Goal: Task Accomplishment & Management: Manage account settings

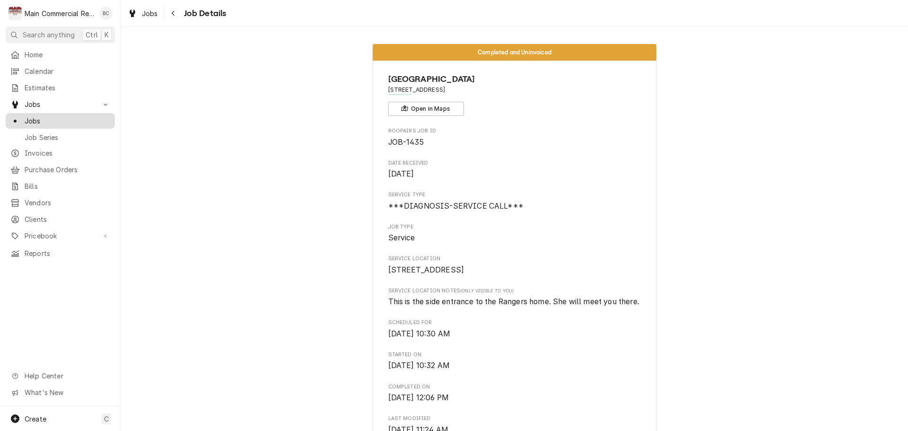
click at [47, 116] on span "Jobs" at bounding box center [68, 121] width 86 height 10
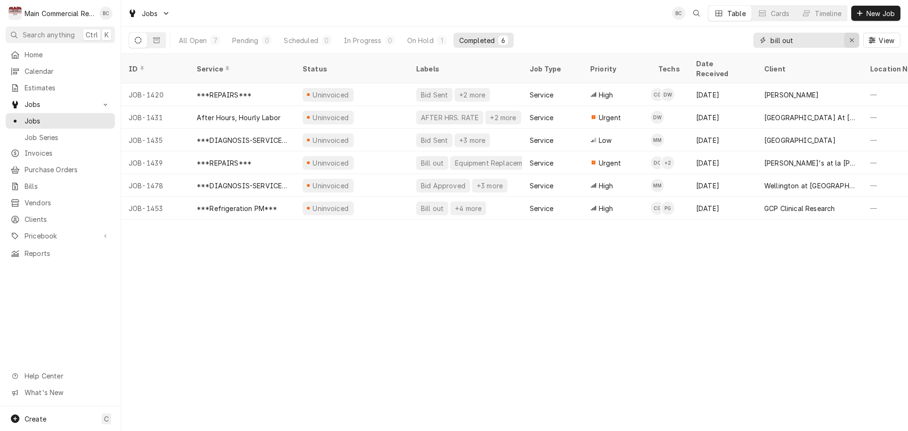
click at [849, 41] on icon "Erase input" at bounding box center [851, 40] width 5 height 7
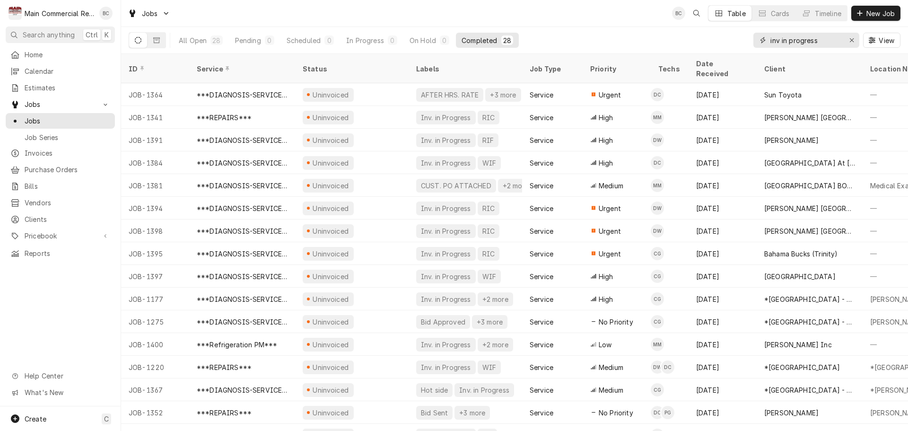
type input "inv in progress"
click at [42, 71] on span "Calendar" at bounding box center [68, 71] width 86 height 10
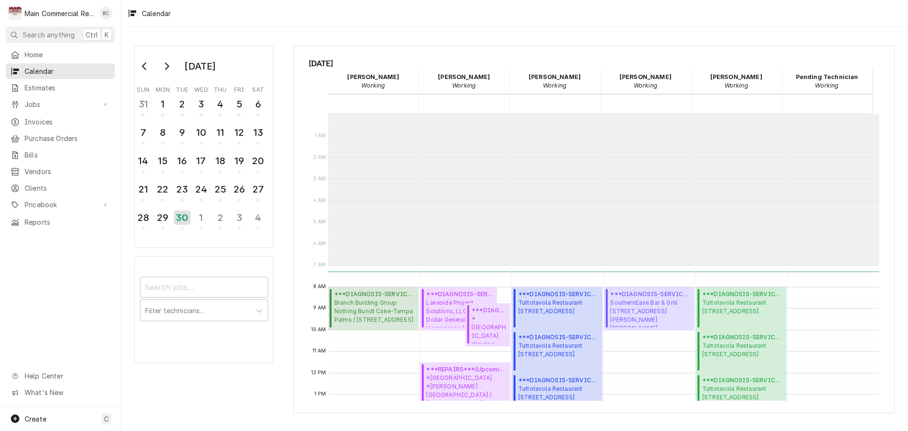
scroll to position [151, 0]
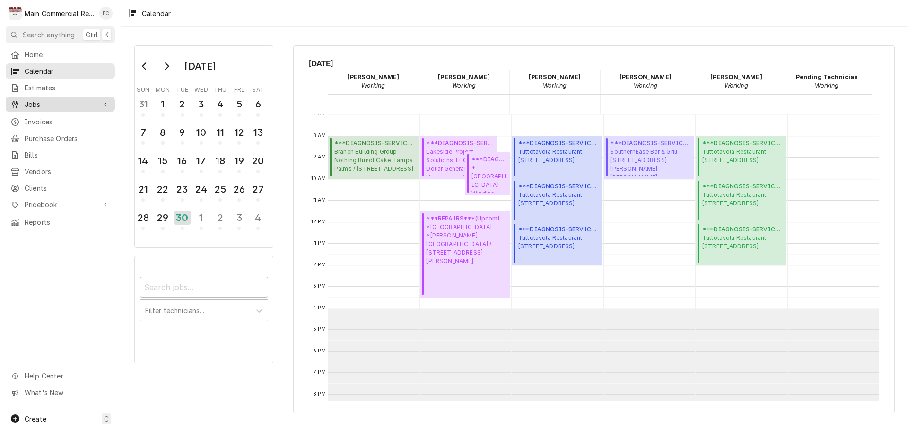
click at [34, 105] on span "Jobs" at bounding box center [60, 104] width 71 height 10
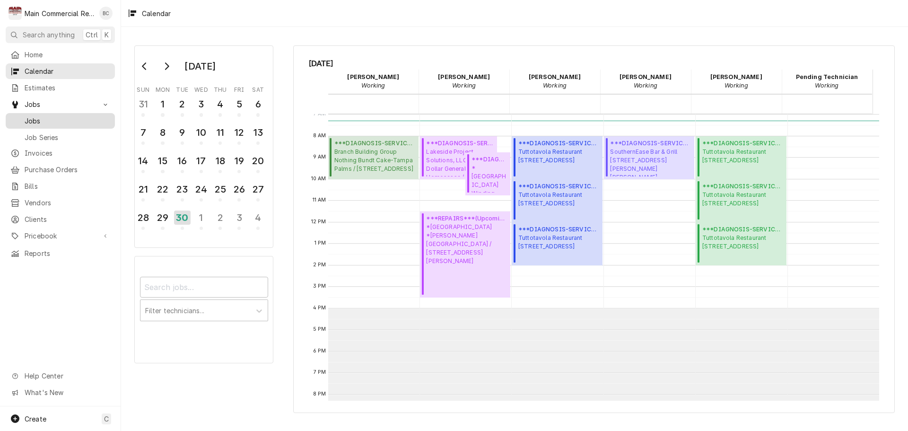
click at [40, 119] on span "Jobs" at bounding box center [68, 121] width 86 height 10
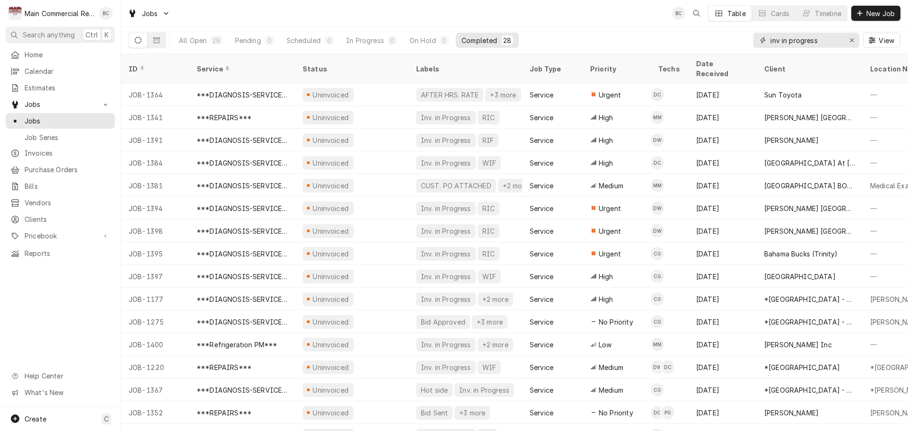
click at [854, 41] on icon "Erase input" at bounding box center [851, 40] width 5 height 7
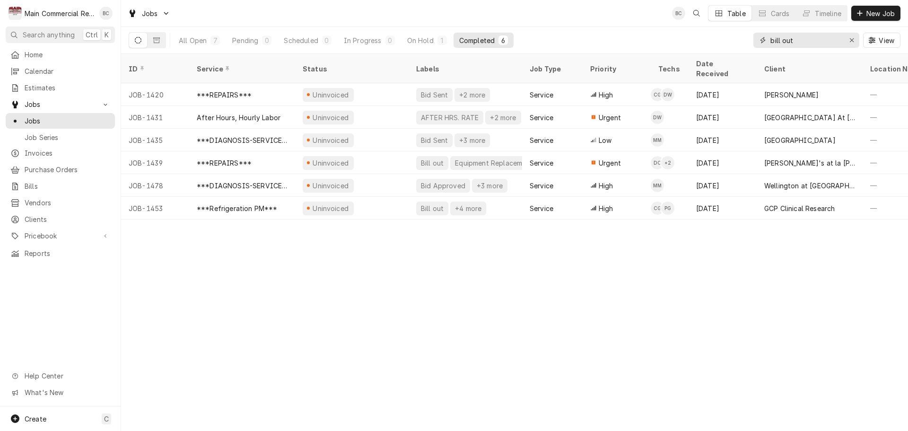
type input "bill out"
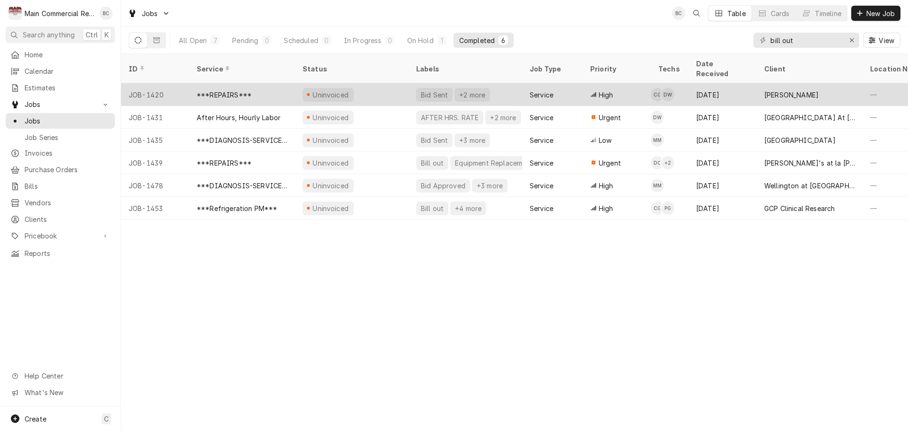
click at [422, 90] on div "Bid Sent" at bounding box center [434, 95] width 29 height 10
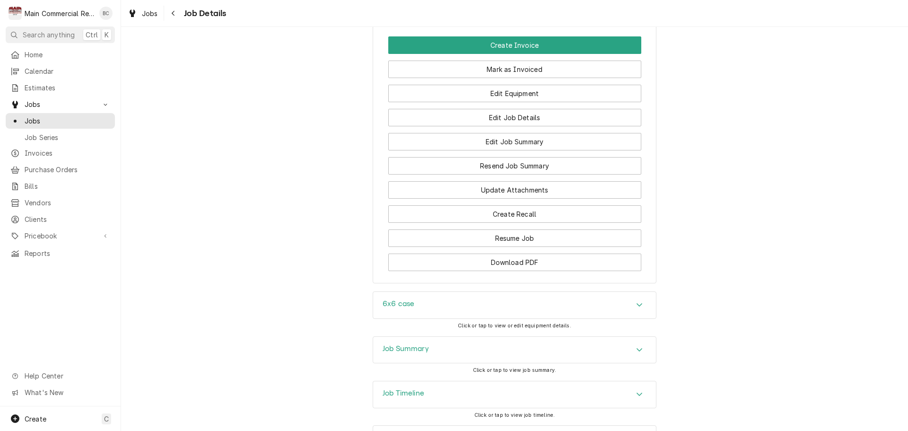
scroll to position [1072, 0]
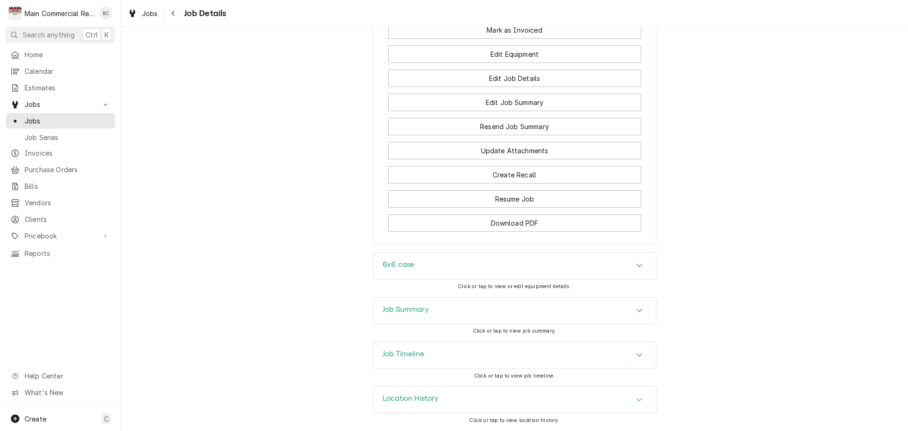
click at [414, 309] on h3 "Job Summary" at bounding box center [406, 309] width 46 height 9
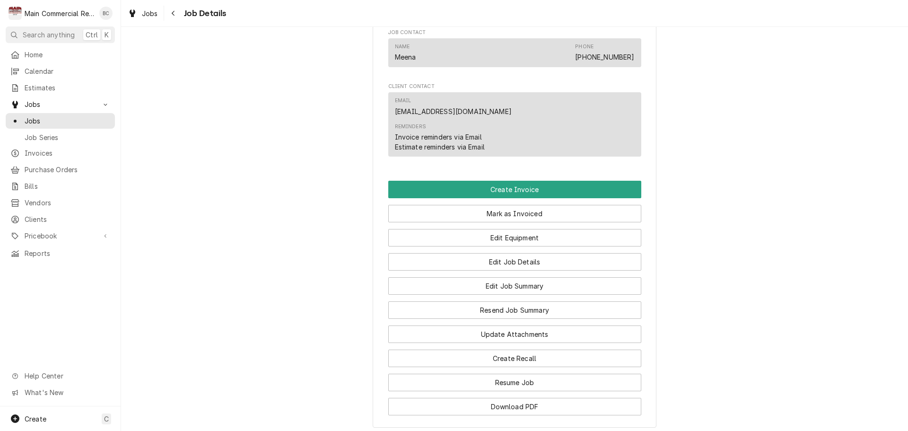
scroll to position [1040, 0]
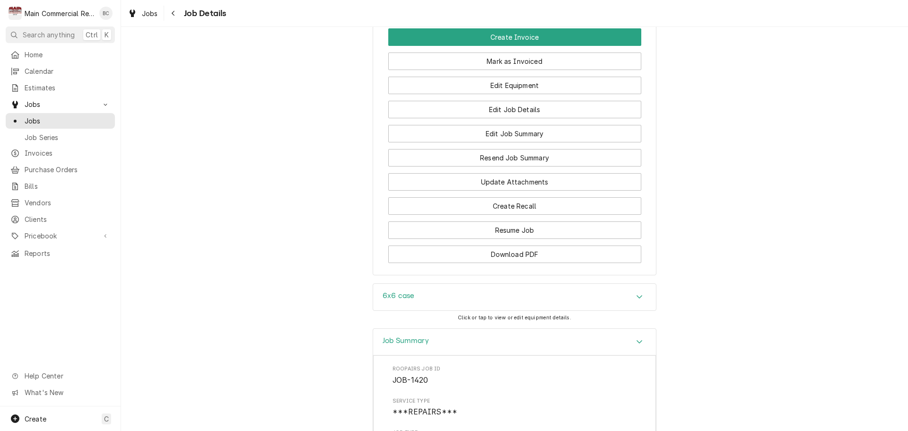
click at [408, 297] on h3 "6x6 case" at bounding box center [399, 295] width 32 height 9
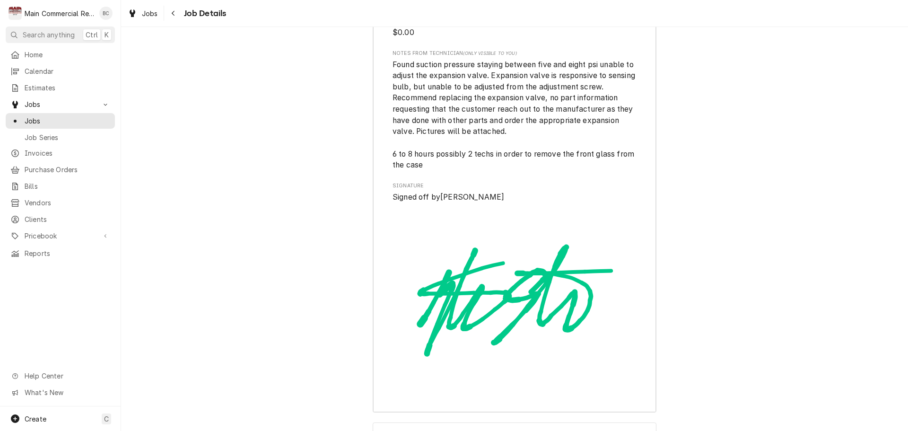
scroll to position [2749, 0]
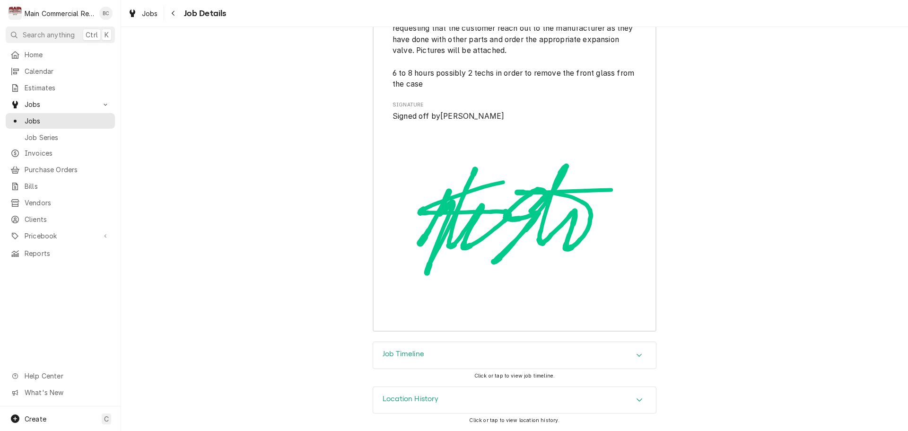
click at [412, 354] on h3 "Job Timeline" at bounding box center [404, 353] width 42 height 9
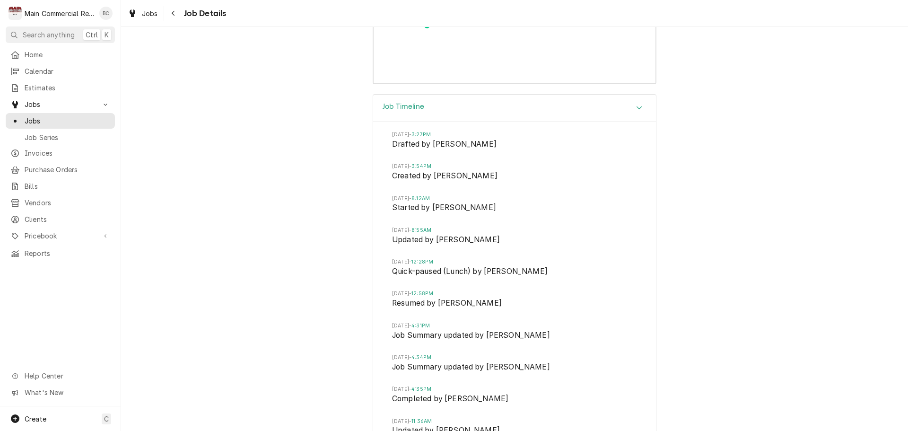
scroll to position [3043, 0]
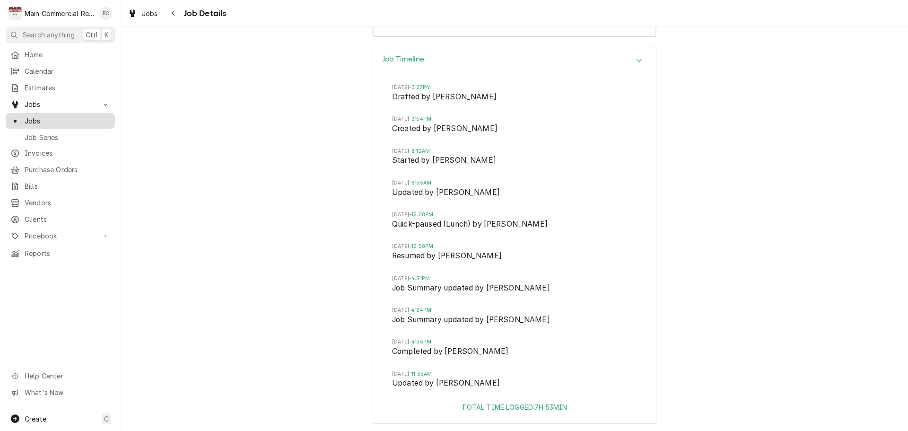
click at [67, 119] on span "Jobs" at bounding box center [68, 121] width 86 height 10
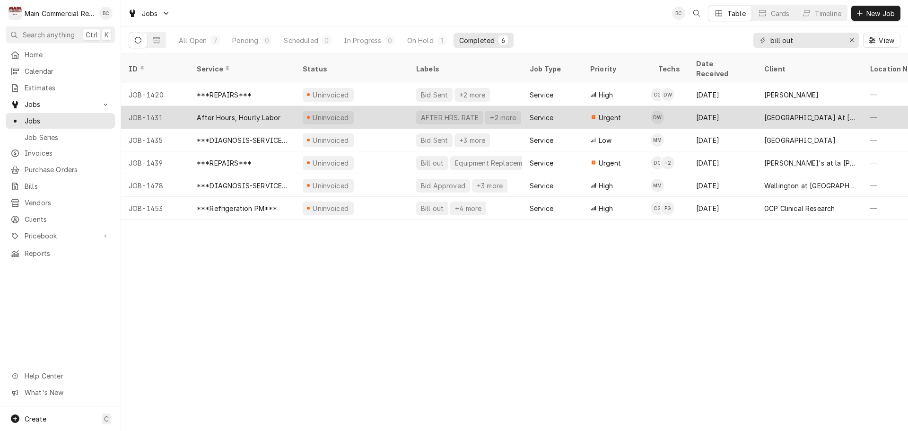
click at [437, 113] on div "AFTER HRS. RATE" at bounding box center [450, 118] width 60 height 10
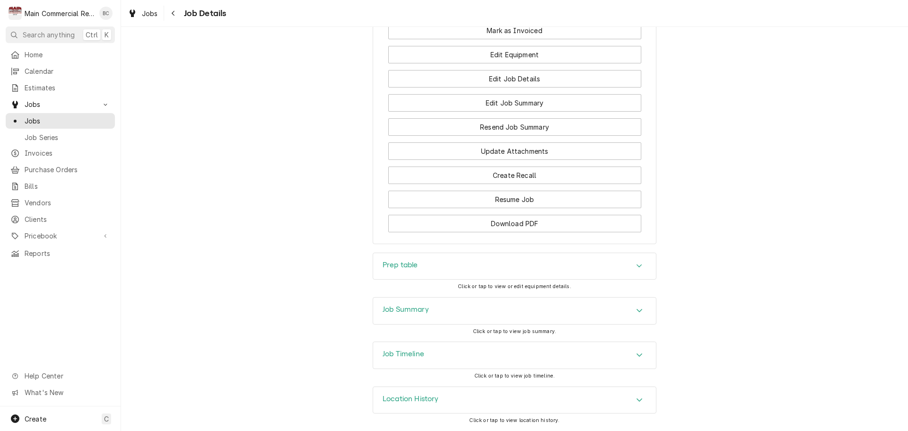
scroll to position [861, 0]
click at [410, 312] on h3 "Job Summary" at bounding box center [406, 309] width 46 height 9
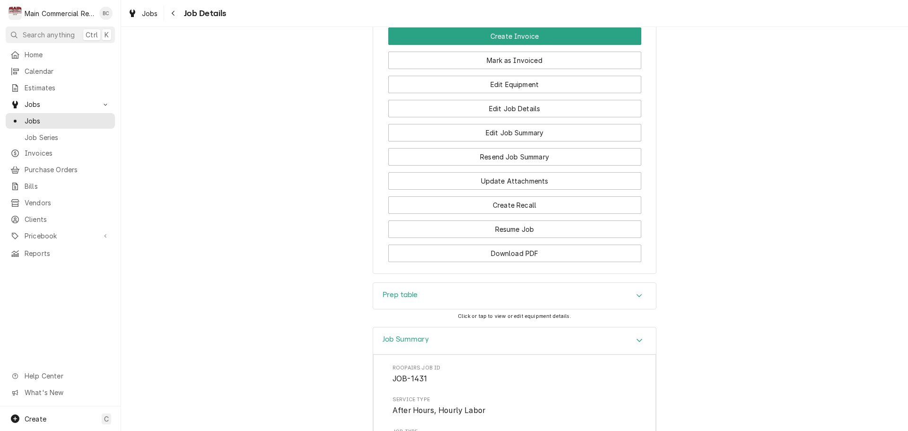
scroll to position [898, 0]
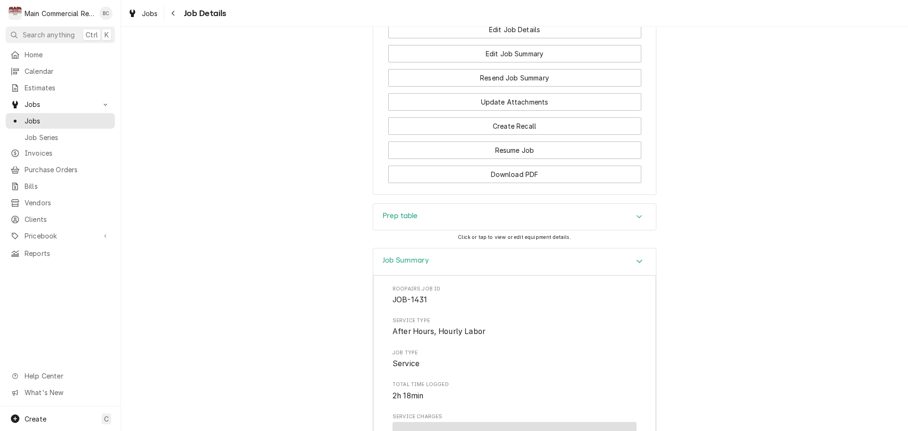
click at [398, 220] on h3 "Prep table" at bounding box center [400, 215] width 35 height 9
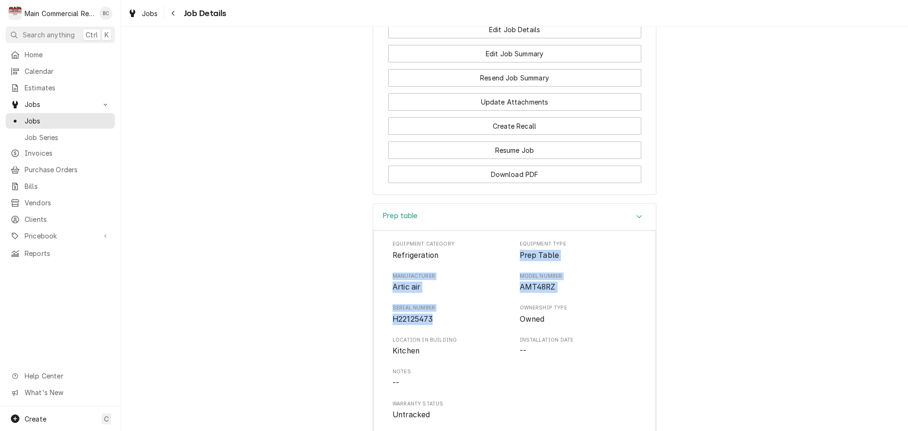
drag, startPoint x: 513, startPoint y: 267, endPoint x: 465, endPoint y: 332, distance: 81.1
click at [465, 332] on div "Equipment Category Refrigeration Equipment Type Prep Table Manufacturer Artic a…" at bounding box center [514, 330] width 244 height 180
copy div "Prep Table Manufacturer Artic air Model Number AMT48RZ Serial Number H22125473"
click at [366, 338] on div "Prep table Equipment Category Refrigeration Equipment Type Prep Table Manufactu…" at bounding box center [514, 367] width 787 height 328
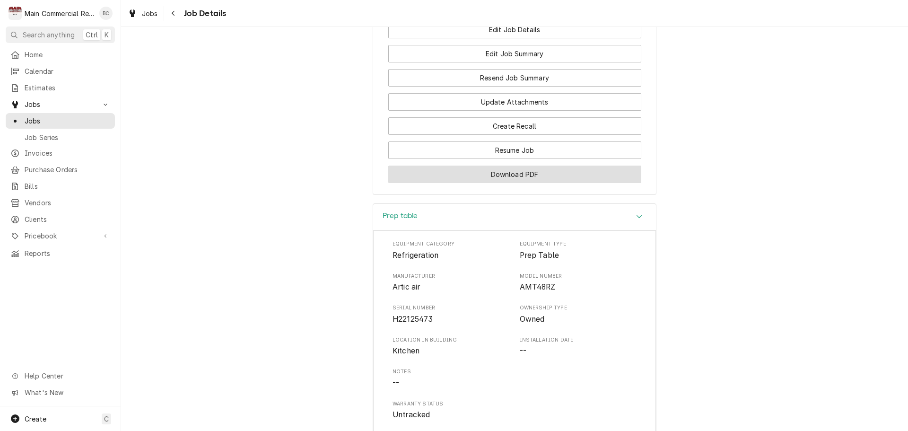
click at [488, 183] on button "Download PDF" at bounding box center [514, 174] width 253 height 17
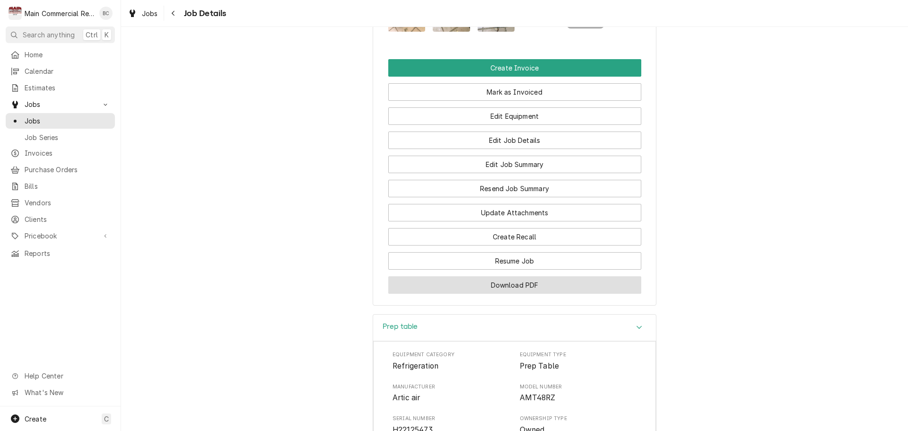
scroll to position [757, 0]
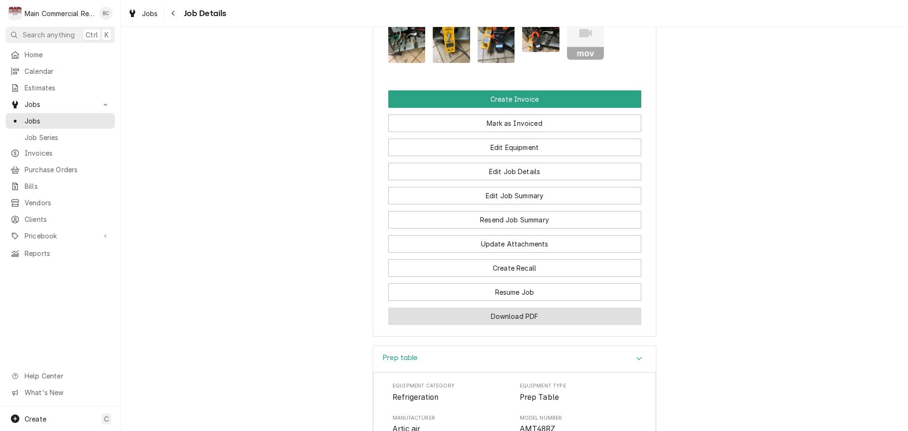
click at [506, 325] on button "Download PDF" at bounding box center [514, 315] width 253 height 17
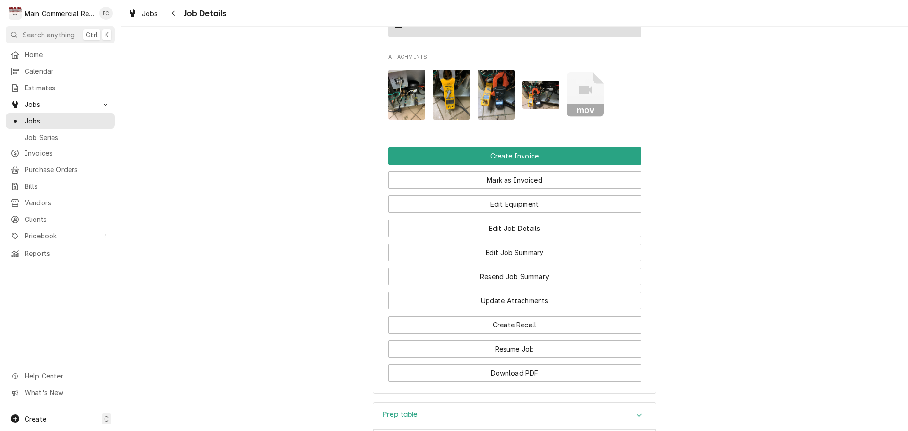
scroll to position [615, 0]
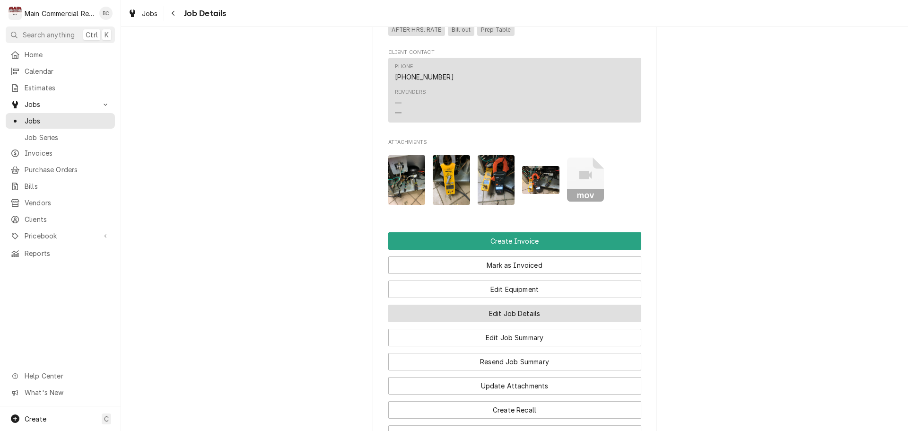
click at [502, 322] on button "Edit Job Details" at bounding box center [514, 313] width 253 height 17
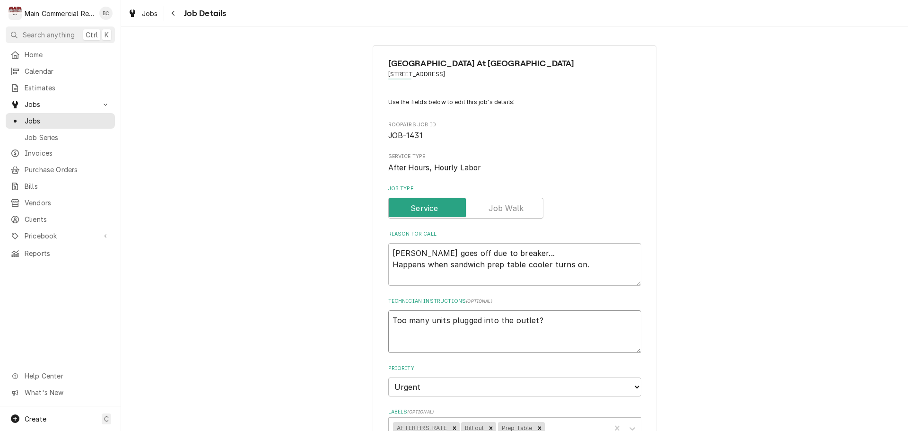
click at [391, 324] on textarea "Too many units plugged into the outlet?" at bounding box center [514, 331] width 253 height 43
click at [389, 321] on textarea "Too many units plugged into the outlet?" at bounding box center [514, 331] width 253 height 43
type textarea "x"
type textarea "Too many units plugged into the outlet?"
type textarea "x"
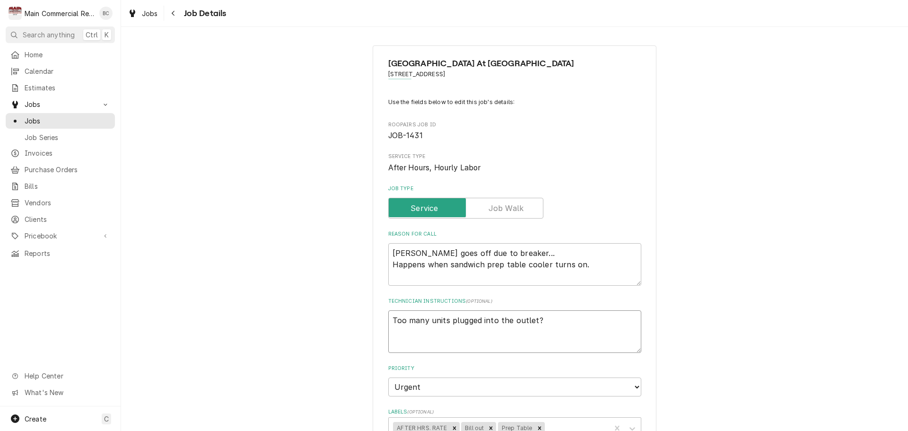
type textarea "I Too many units plugged into the outlet?"
type textarea "x"
type textarea "IN Too many units plugged into the outlet?"
type textarea "x"
type textarea "INV Too many units plugged into the outlet?"
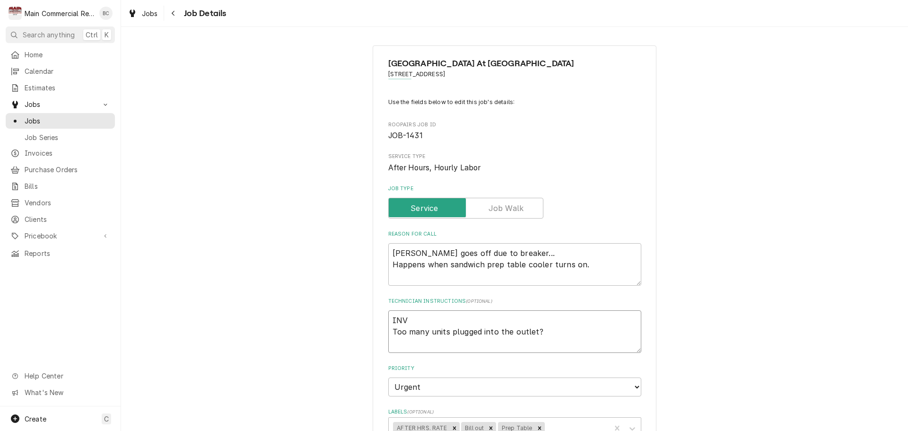
type textarea "x"
type textarea "INV# Too many units plugged into the outlet?"
type textarea "x"
type textarea "INV#1 Too many units plugged into the outlet?"
type textarea "x"
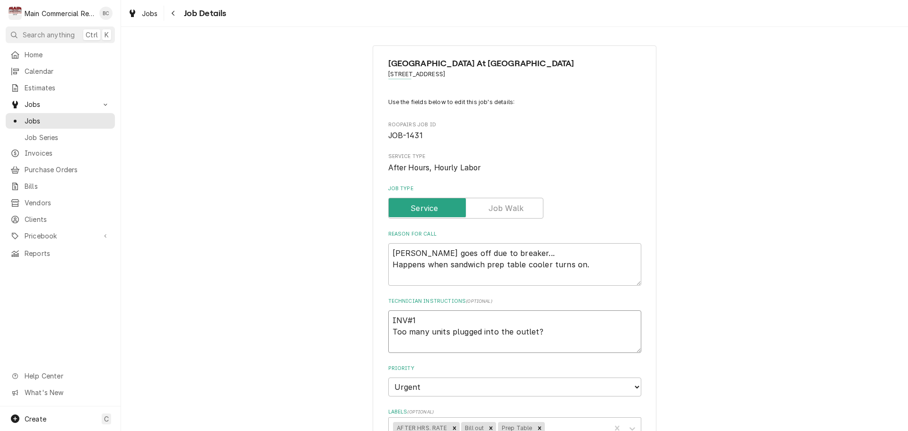
type textarea "INV#15 Too many units plugged into the outlet?"
type textarea "x"
type textarea "INV#152 Too many units plugged into the outlet?"
type textarea "x"
type textarea "INV#1523 Too many units plugged into the outlet?"
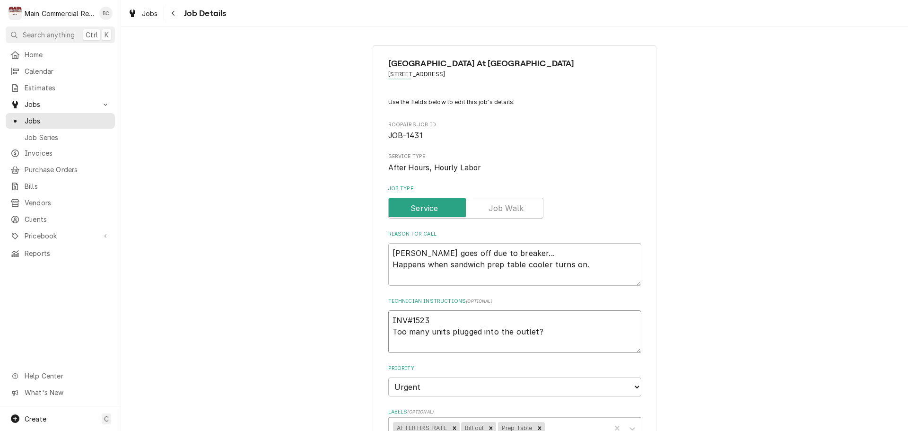
type textarea "x"
type textarea "INV#15231 Too many units plugged into the outlet?"
type textarea "x"
type textarea "INV#152319 Too many units plugged into the outlet?"
type textarea "x"
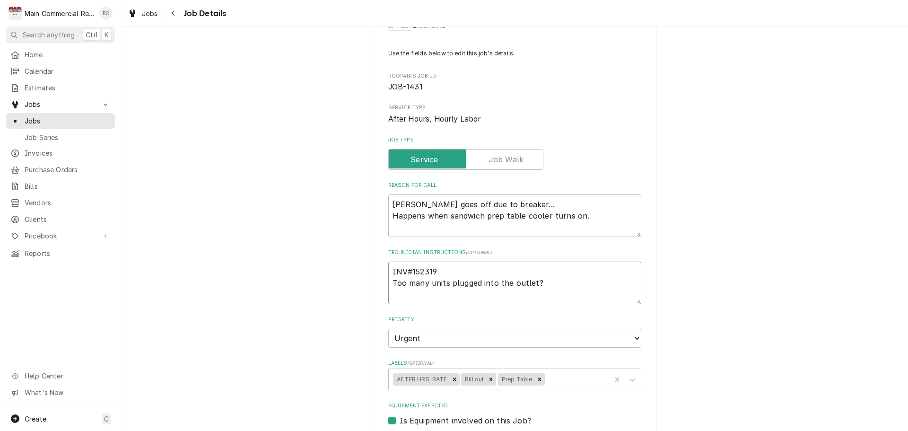
scroll to position [95, 0]
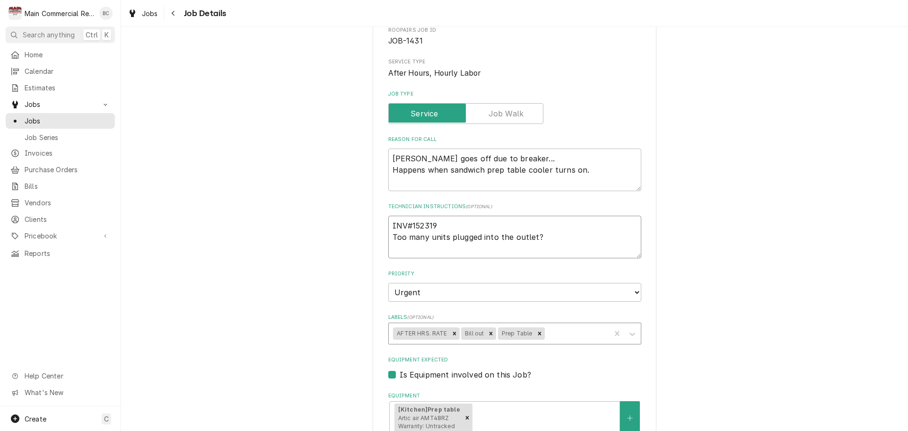
click at [488, 332] on icon "Remove Bill out" at bounding box center [491, 333] width 7 height 7
type textarea "INV#152319 Too many units plugged into the outlet?"
type textarea "x"
click at [510, 335] on div "Labels" at bounding box center [558, 333] width 96 height 17
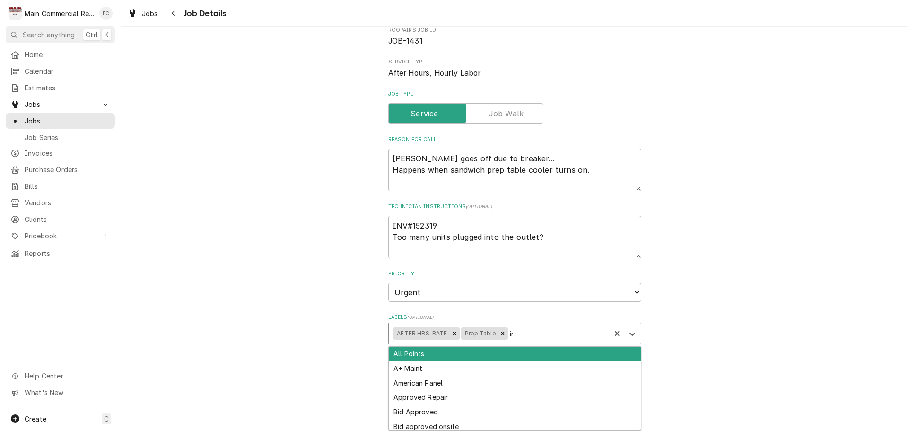
type input "inv"
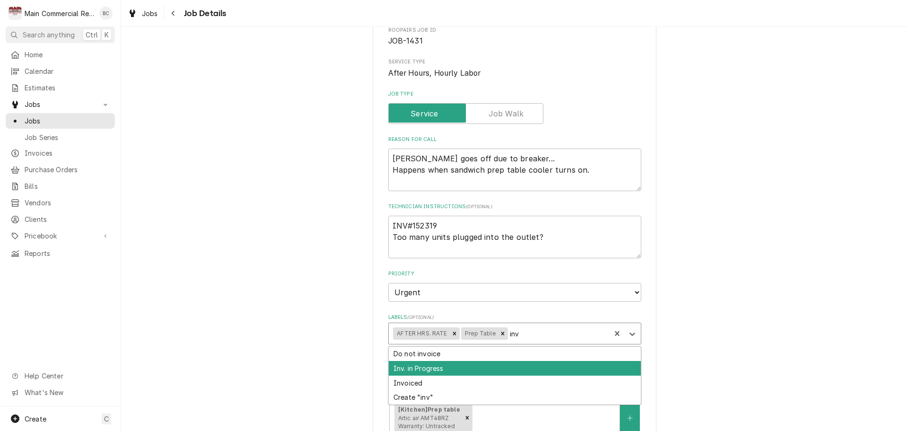
click at [439, 367] on div "Inv. in Progress" at bounding box center [515, 368] width 252 height 15
type textarea "x"
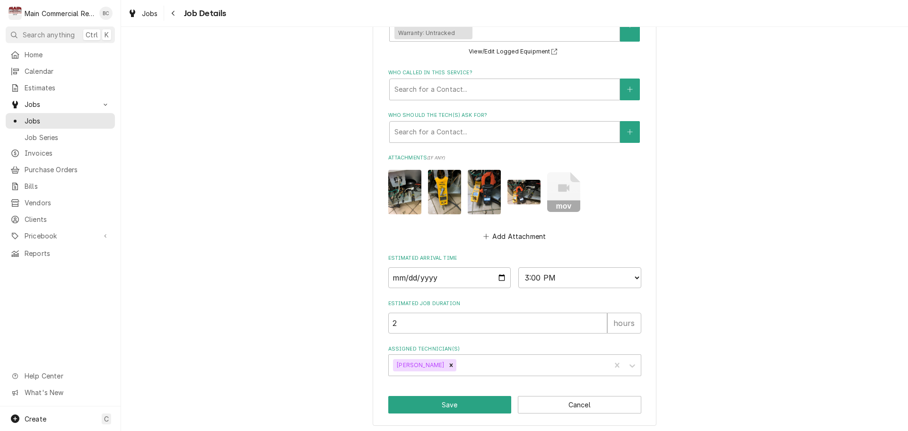
scroll to position [490, 0]
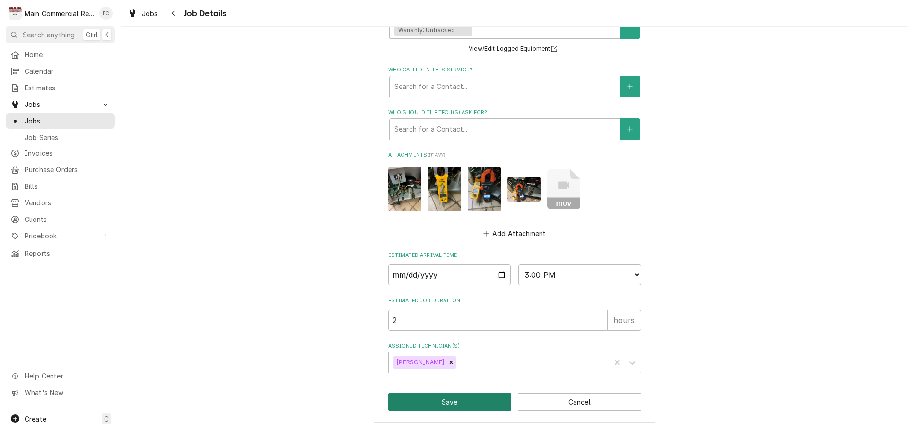
click at [439, 401] on button "Save" at bounding box center [449, 401] width 123 height 17
type textarea "x"
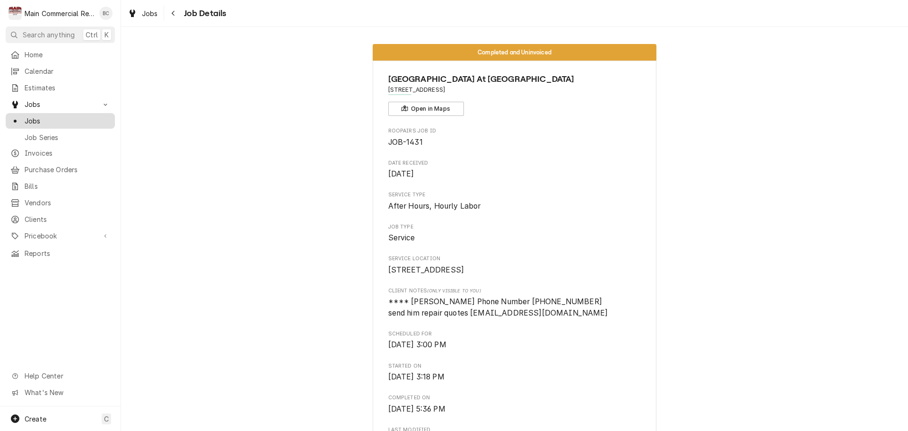
click at [56, 118] on span "Jobs" at bounding box center [68, 121] width 86 height 10
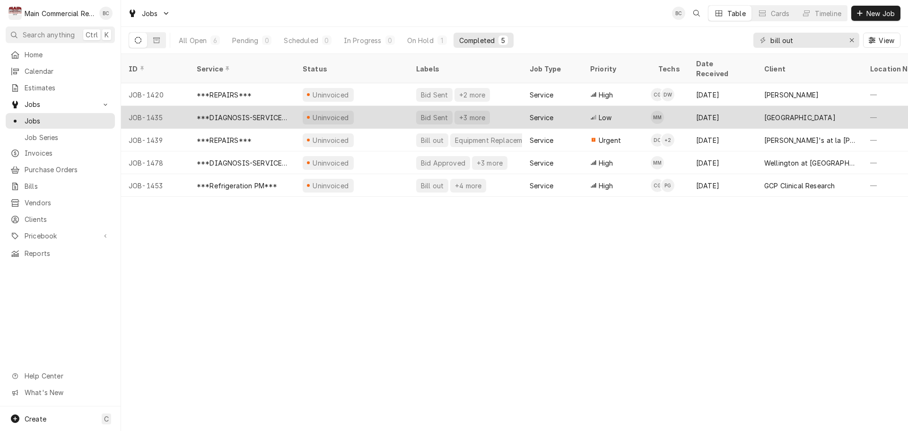
click at [434, 113] on div "Bid Sent" at bounding box center [434, 118] width 29 height 10
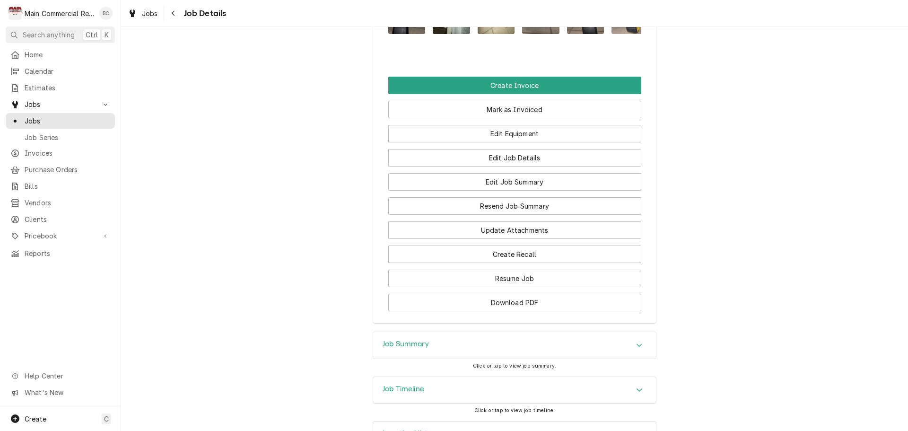
scroll to position [1010, 0]
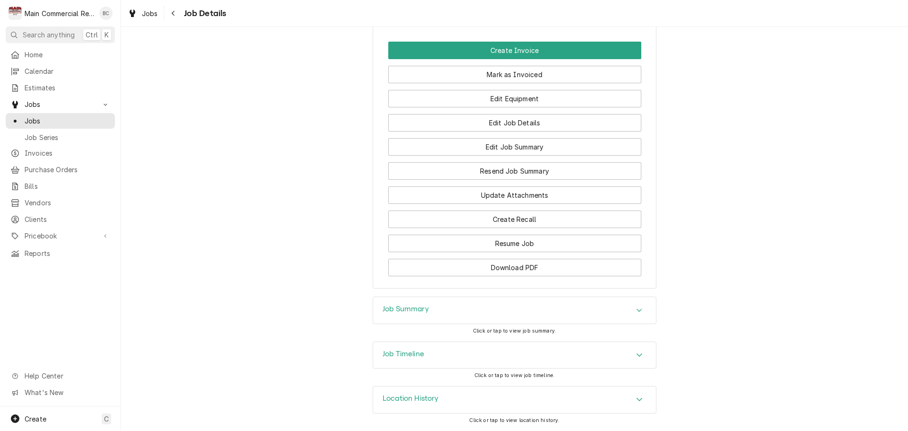
click at [407, 310] on h3 "Job Summary" at bounding box center [406, 309] width 46 height 9
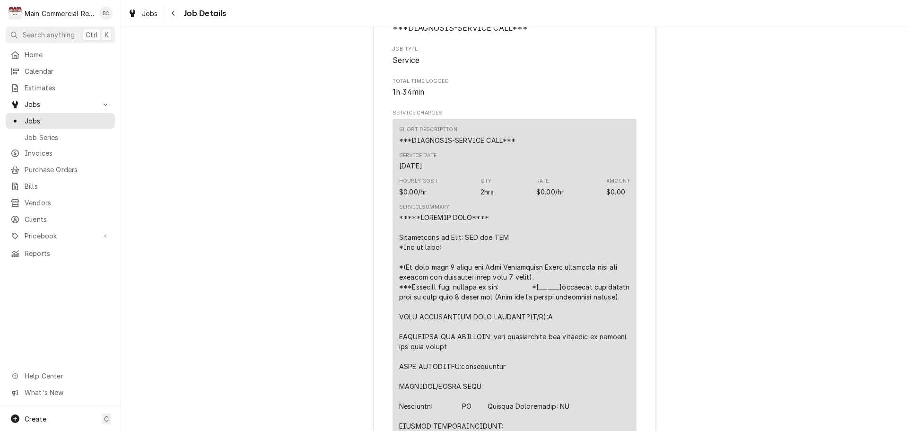
scroll to position [1341, 0]
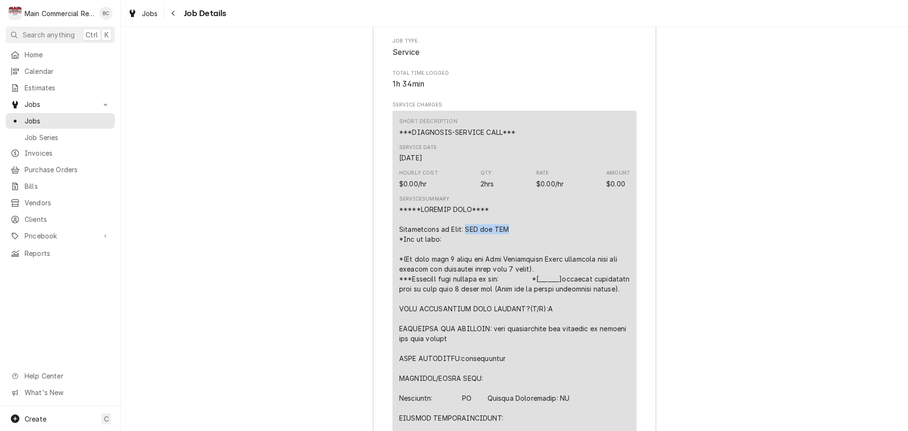
drag, startPoint x: 508, startPoint y: 259, endPoint x: 461, endPoint y: 261, distance: 47.3
click at [461, 261] on div "Line Item" at bounding box center [514, 417] width 231 height 427
copy div "WIC and WIF"
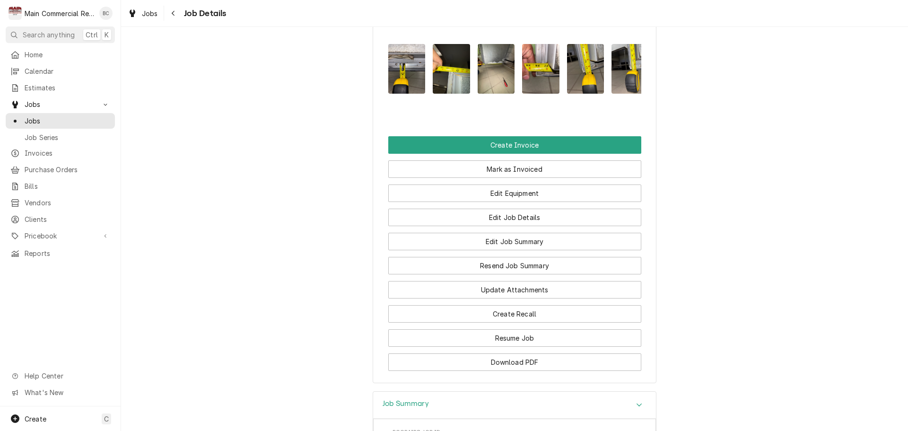
scroll to position [946, 0]
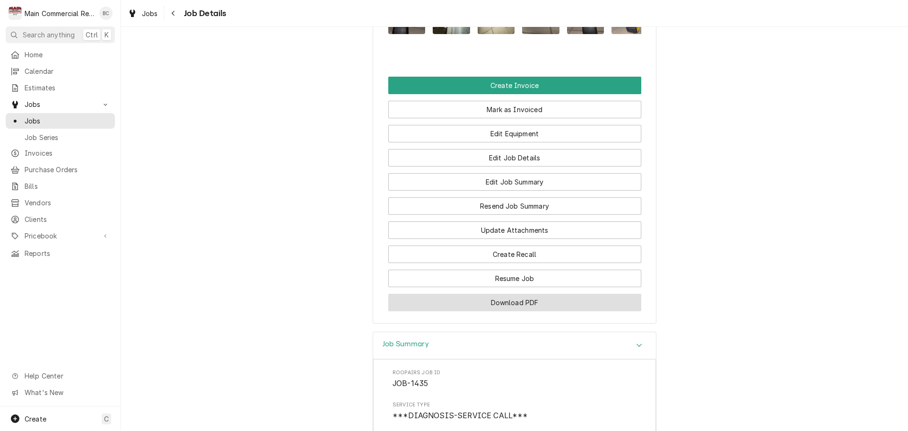
click at [503, 311] on button "Download PDF" at bounding box center [514, 302] width 253 height 17
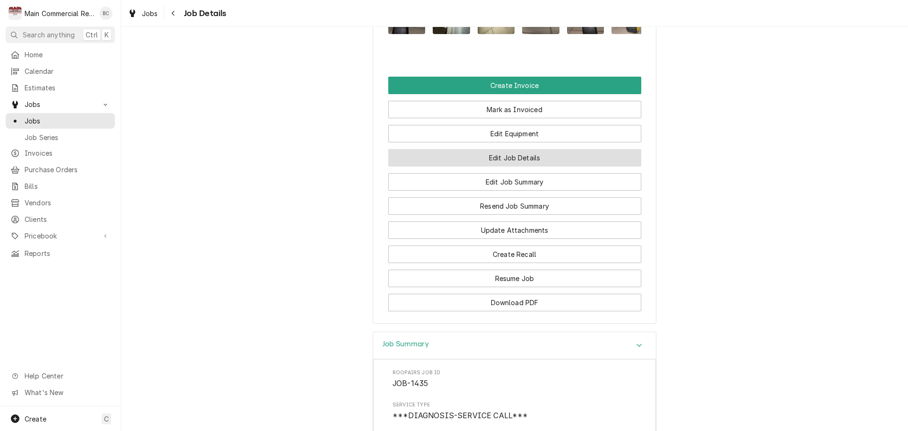
click at [505, 166] on button "Edit Job Details" at bounding box center [514, 157] width 253 height 17
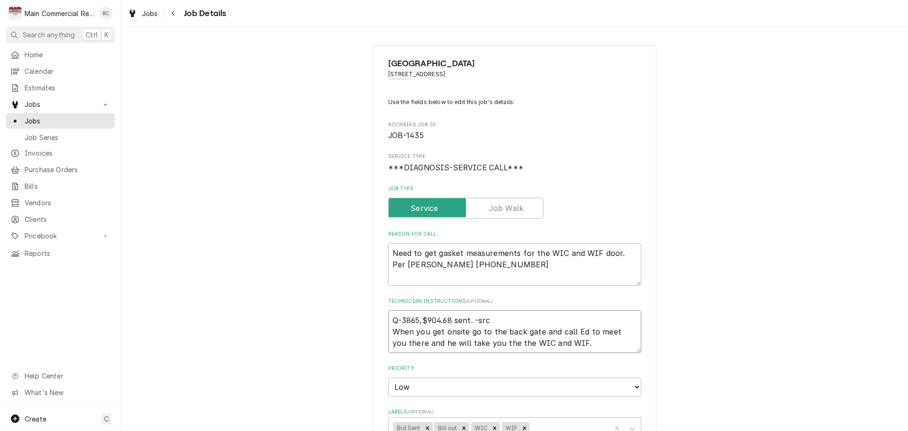
click at [390, 323] on textarea "Q-3865,$904.68 sent. -src When you get onsite go to the back gate and call Ed t…" at bounding box center [514, 331] width 253 height 43
type textarea "x"
type textarea "Q-3865,$904.68 sent. -src When you get onsite go to the back gate and call Ed t…"
click at [393, 318] on textarea "Q-3865,$904.68 sent. -src When you get onsite go to the back gate and call Ed t…" at bounding box center [514, 337] width 253 height 54
type textarea "x"
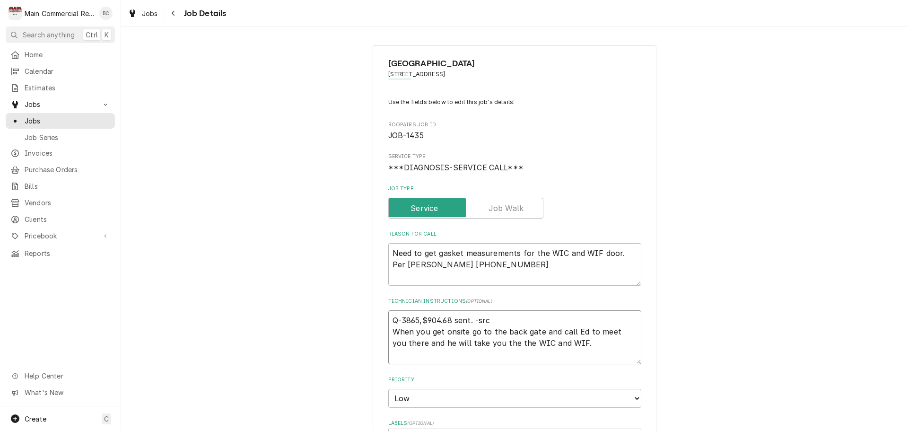
type textarea "I Q-3865,$904.68 sent. -src When you get onsite go to the back gate and call Ed…"
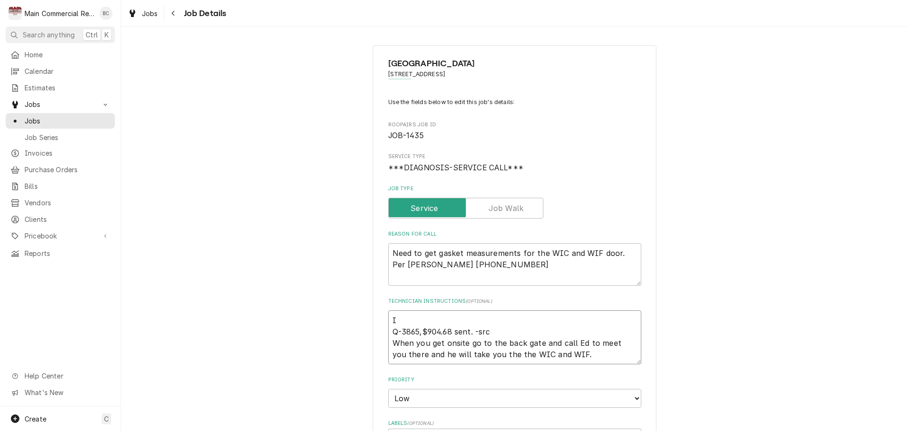
type textarea "x"
type textarea "IN Q-3865,$904.68 sent. -src When you get onsite go to the back gate and call E…"
type textarea "x"
type textarea "INV Q-3865,$904.68 sent. -src When you get onsite go to the back gate and call …"
type textarea "x"
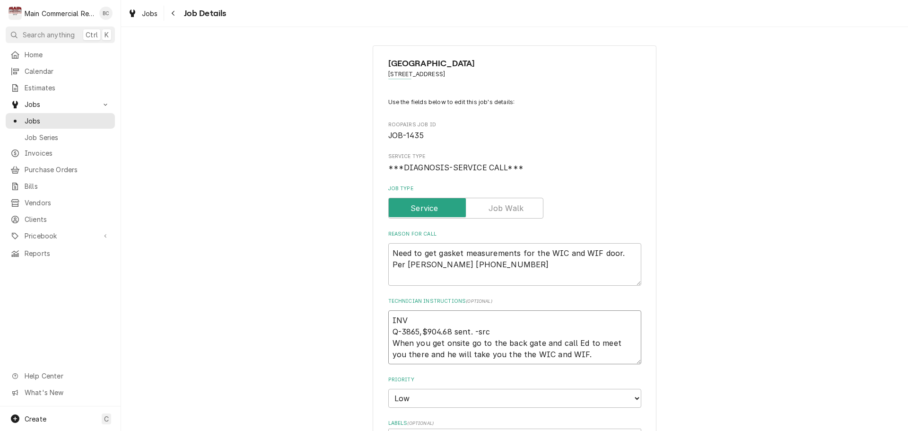
type textarea "INV# Q-3865,$904.68 sent. -src When you get onsite go to the back gate and call…"
type textarea "x"
type textarea "INV#1 Q-3865,$904.68 sent. -src When you get onsite go to the back gate and cal…"
type textarea "x"
type textarea "INV#15 Q-3865,$904.68 sent. -src When you get onsite go to the back gate and ca…"
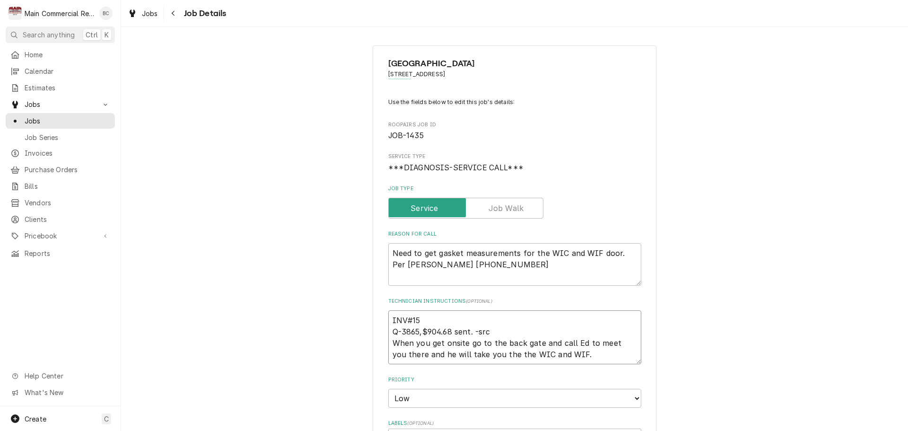
type textarea "x"
type textarea "INV#152 Q-3865,$904.68 sent. -src When you get onsite go to the back gate and c…"
type textarea "x"
type textarea "INV#1523 Q-3865,$904.68 sent. -src When you get onsite go to the back gate and …"
type textarea "x"
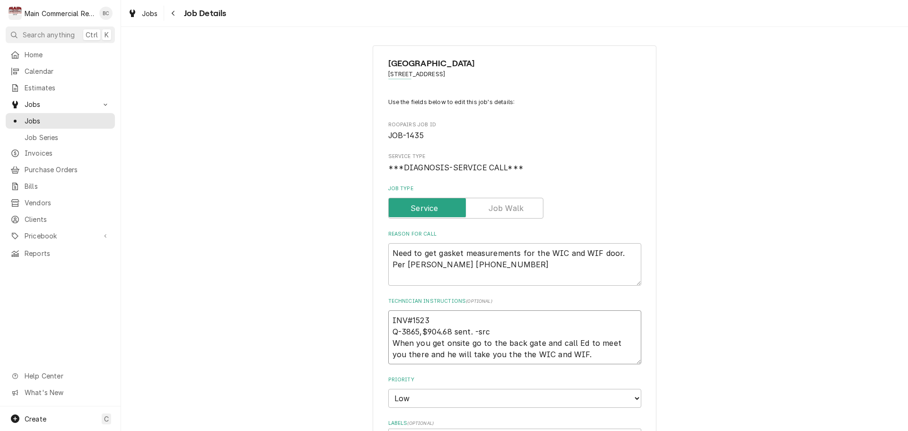
type textarea "INV#15232 Q-3865,$904.68 sent. -src When you get onsite go to the back gate and…"
type textarea "x"
type textarea "INV#152320 Q-3865,$904.68 sent. -src When you get onsite go to the back gate an…"
type textarea "x"
type textarea "INV#152320 Q-3865,$904.68 sent. -src When you get onsite go to the back gate an…"
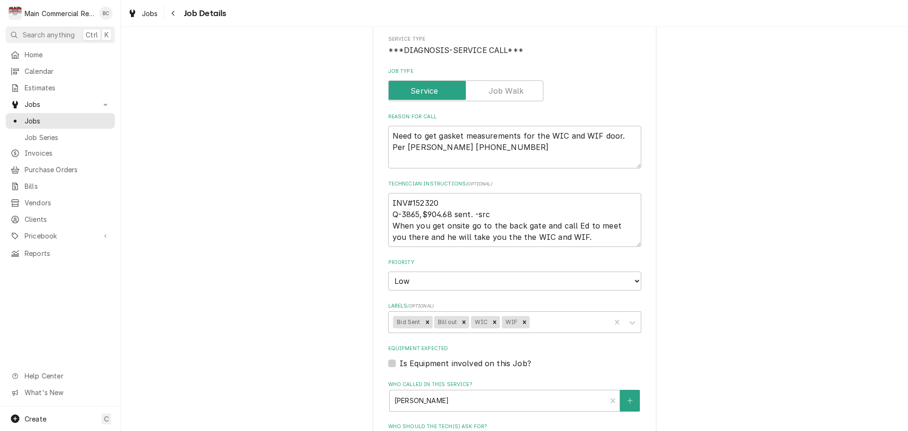
scroll to position [142, 0]
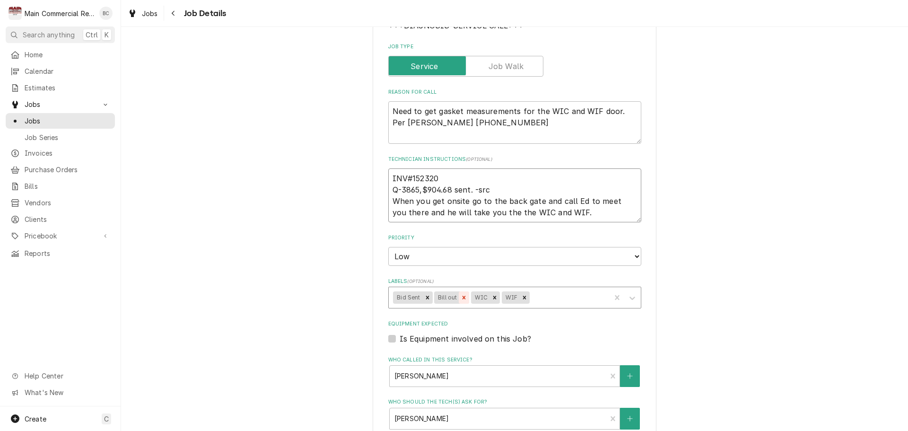
click at [461, 296] on icon "Remove Bill out" at bounding box center [464, 297] width 7 height 7
type textarea "x"
click at [498, 299] on div "Labels" at bounding box center [550, 297] width 111 height 17
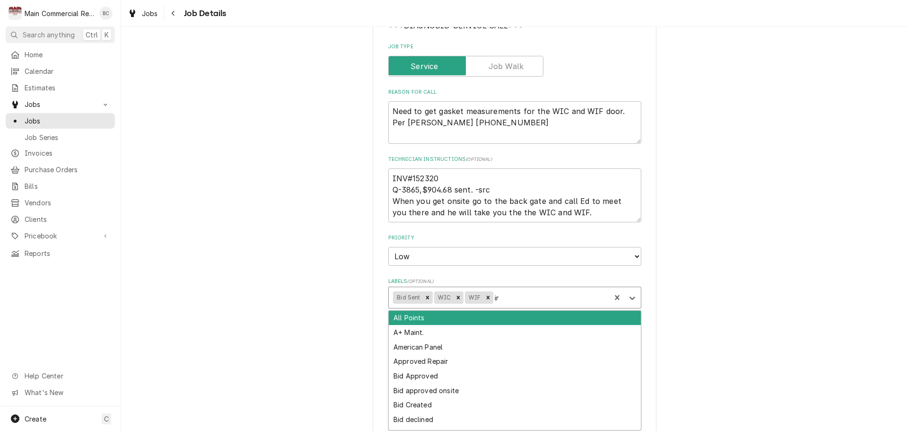
type input "inv"
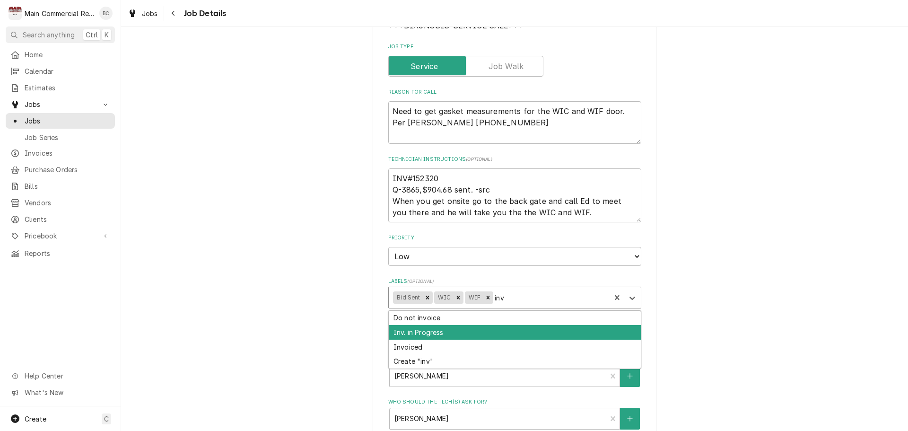
click at [463, 338] on div "Inv. in Progress" at bounding box center [515, 332] width 252 height 15
type textarea "x"
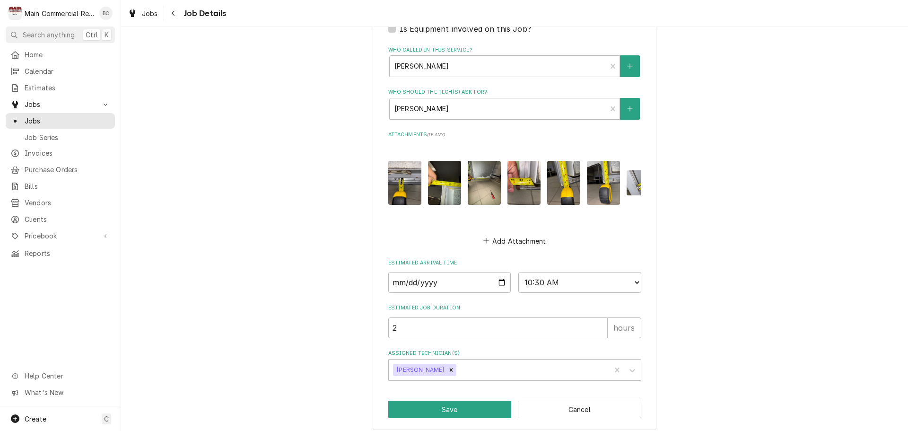
scroll to position [466, 0]
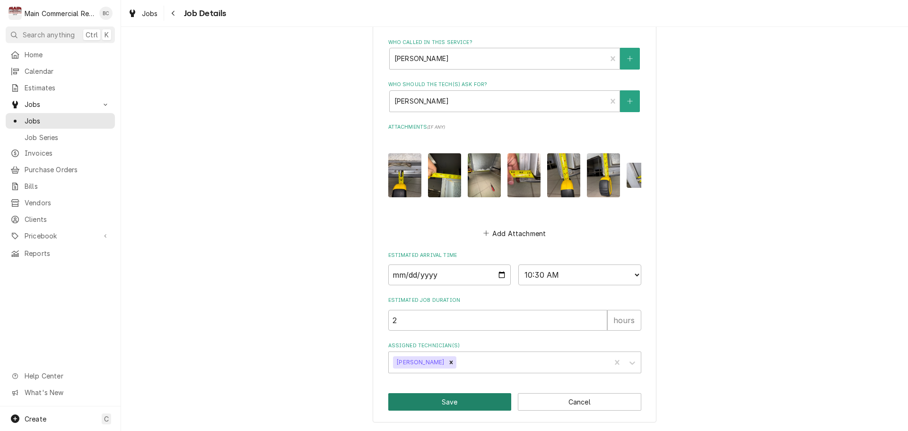
click at [446, 404] on button "Save" at bounding box center [449, 401] width 123 height 17
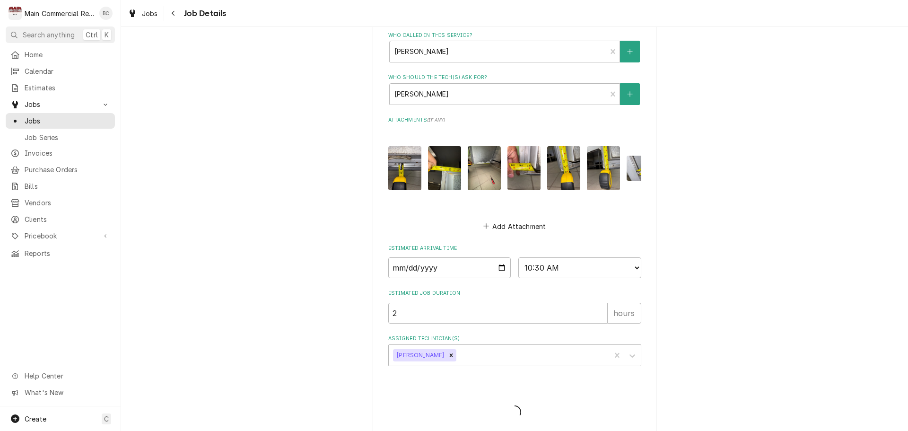
type textarea "x"
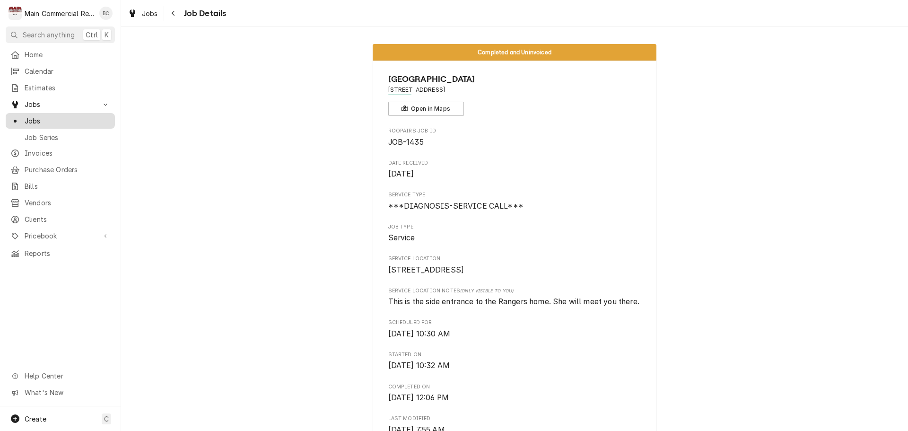
click at [46, 119] on span "Jobs" at bounding box center [68, 121] width 86 height 10
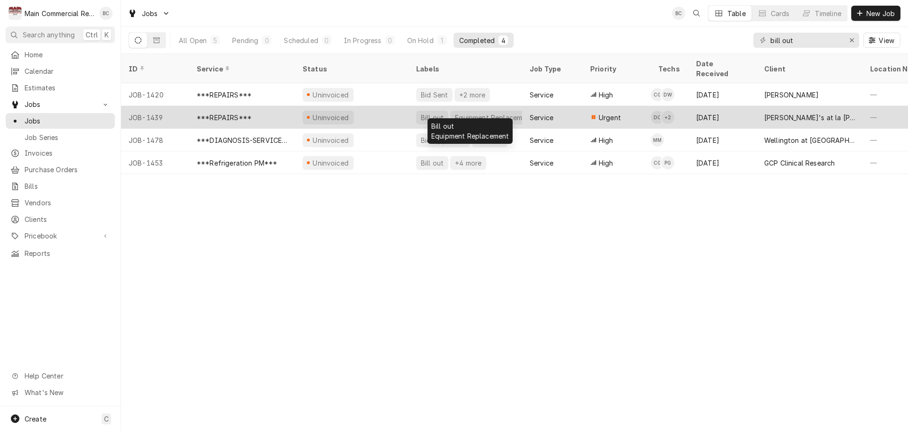
click at [436, 113] on div "Bill out" at bounding box center [432, 118] width 25 height 10
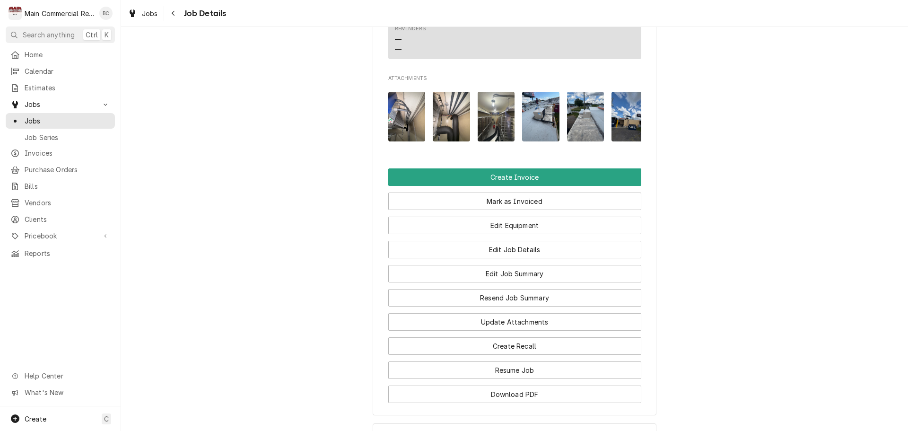
scroll to position [929, 0]
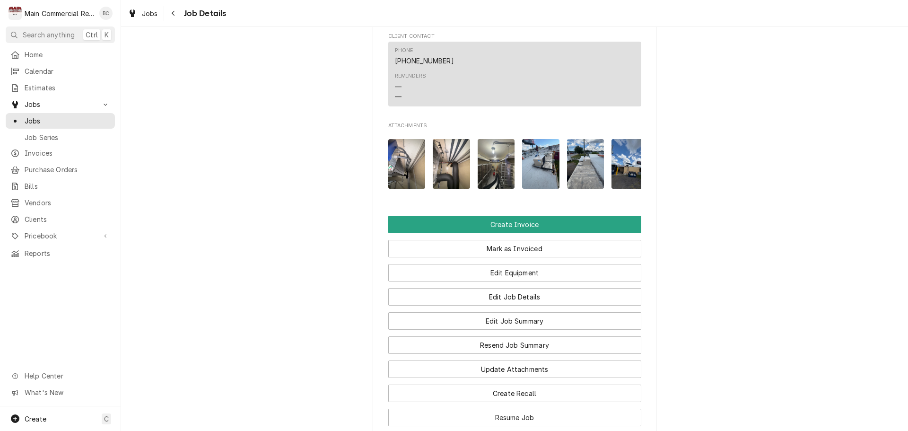
click at [404, 185] on img "Attachments" at bounding box center [406, 164] width 37 height 50
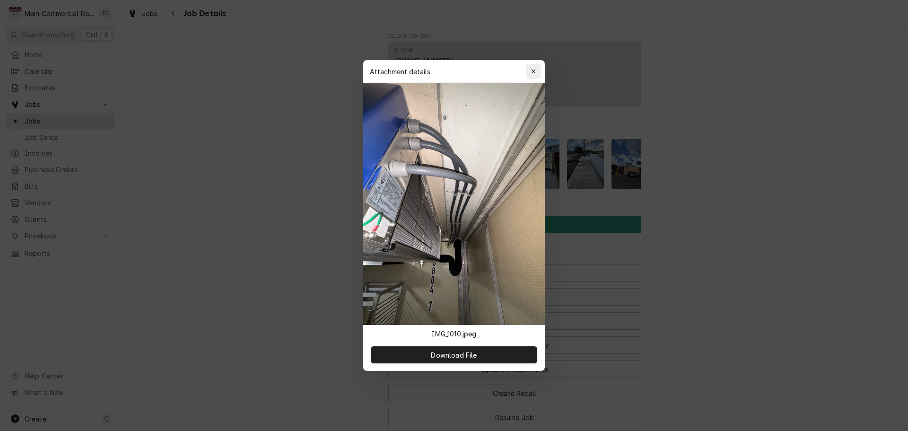
click at [537, 69] on div "button" at bounding box center [533, 71] width 9 height 9
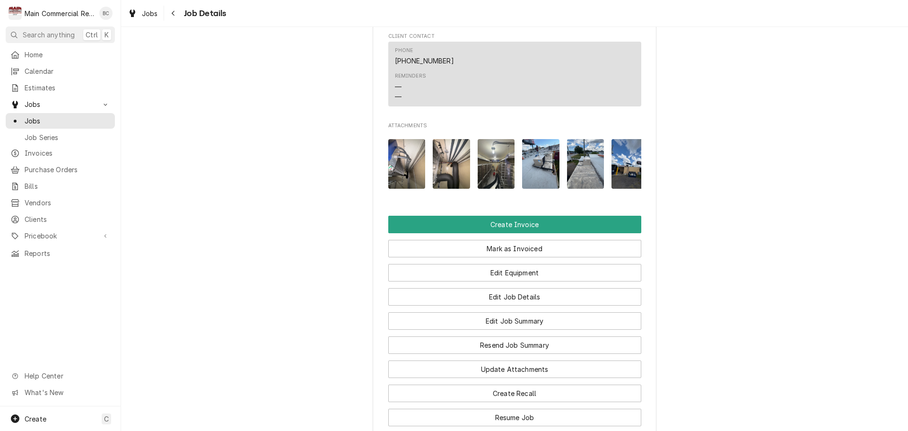
click at [488, 180] on img "Attachments" at bounding box center [496, 164] width 37 height 50
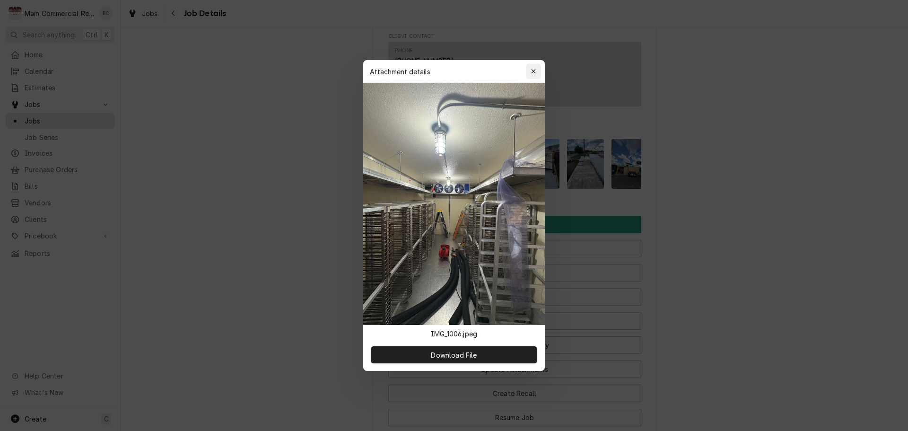
click at [534, 75] on div "button" at bounding box center [533, 71] width 9 height 9
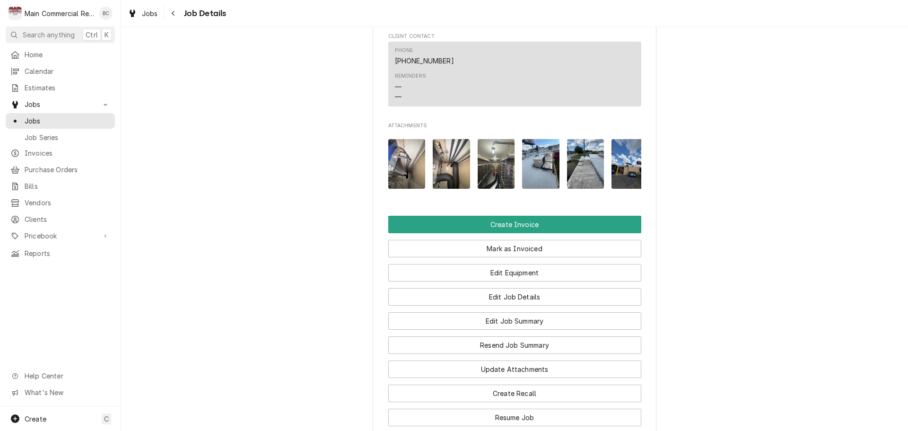
click at [531, 189] on img "Attachments" at bounding box center [540, 164] width 37 height 50
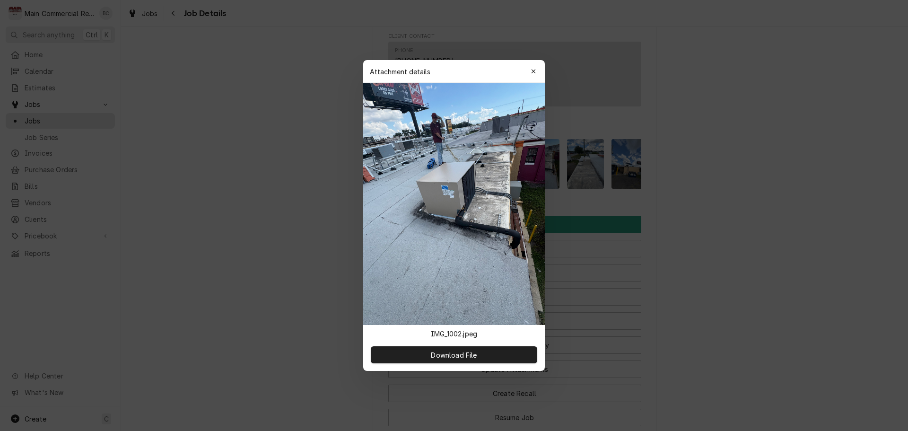
click at [534, 76] on button "button" at bounding box center [533, 71] width 15 height 15
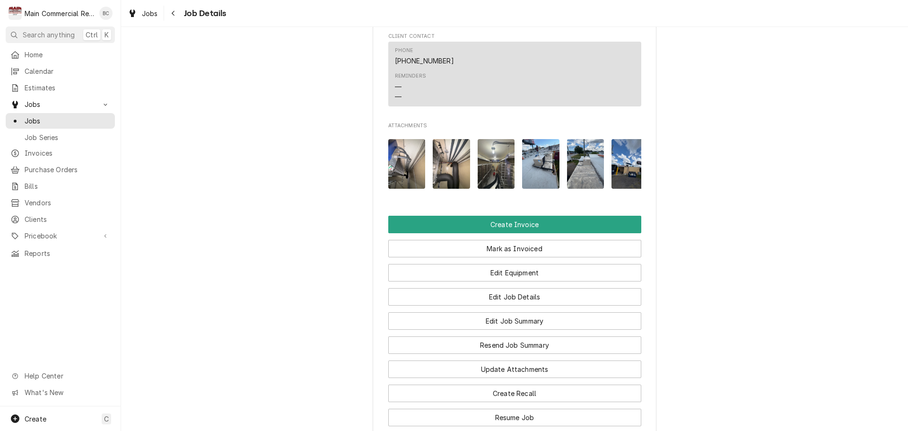
click at [576, 180] on img "Attachments" at bounding box center [585, 164] width 37 height 50
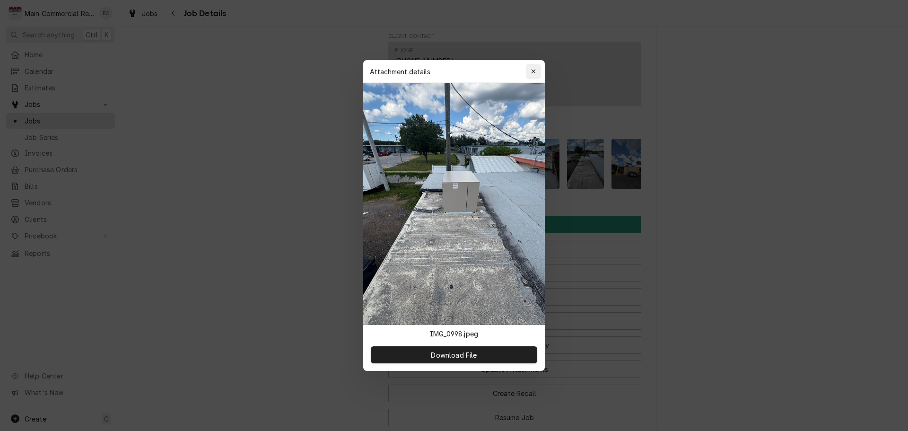
click at [534, 72] on icon "button" at bounding box center [533, 71] width 5 height 7
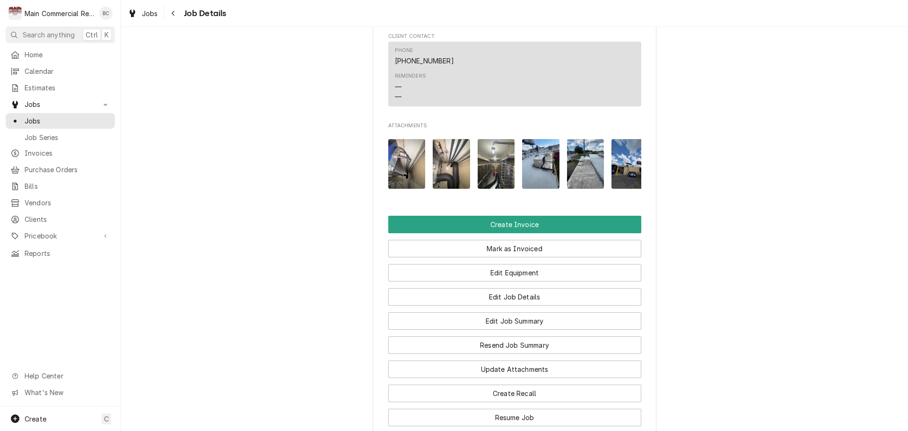
click at [621, 183] on img "Attachments" at bounding box center [629, 164] width 37 height 50
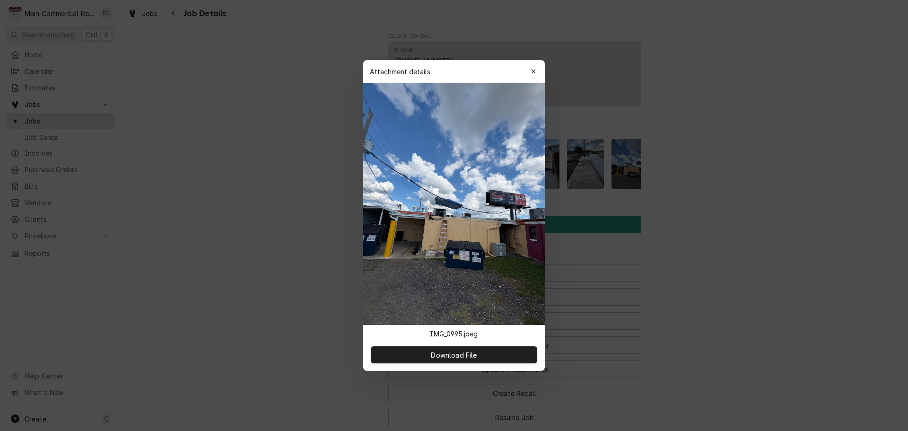
click at [535, 78] on button "button" at bounding box center [533, 71] width 15 height 15
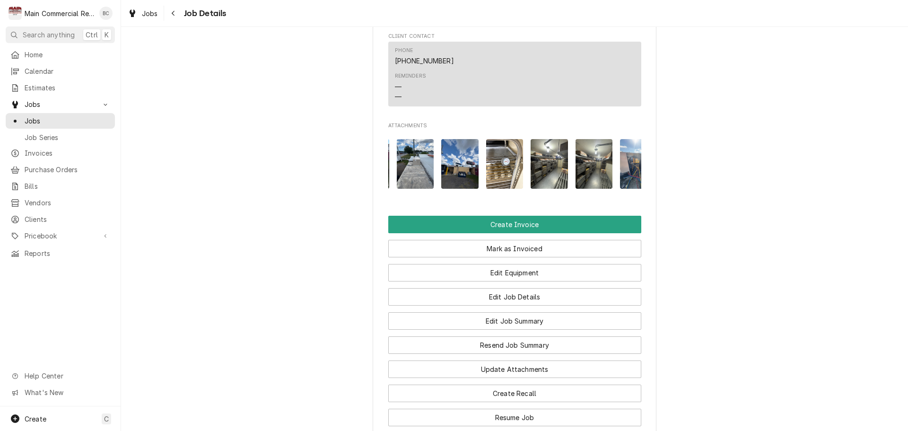
scroll to position [0, 189]
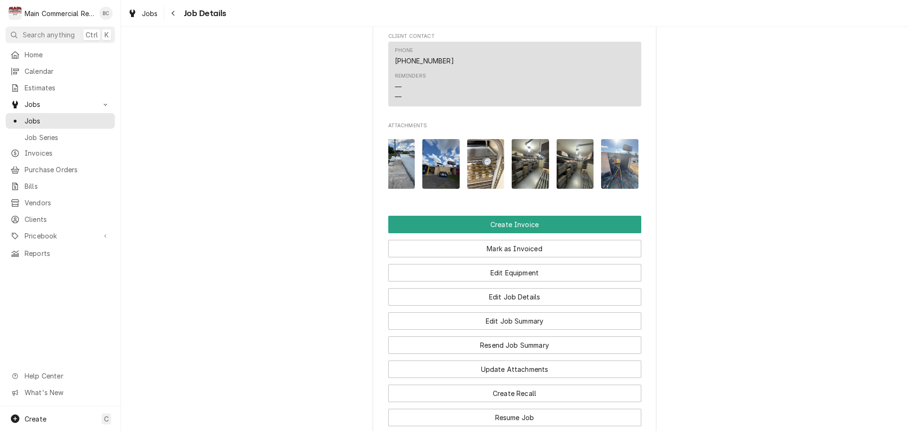
click at [571, 186] on img "Attachments" at bounding box center [575, 164] width 37 height 50
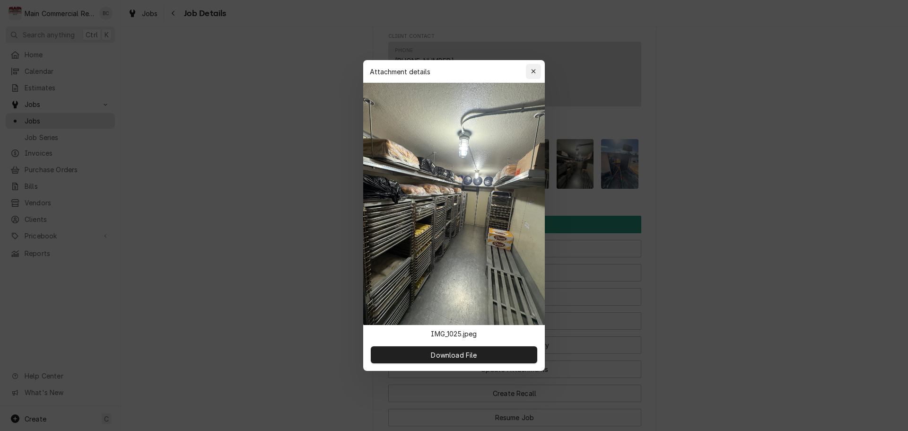
click at [535, 75] on div "button" at bounding box center [533, 71] width 9 height 9
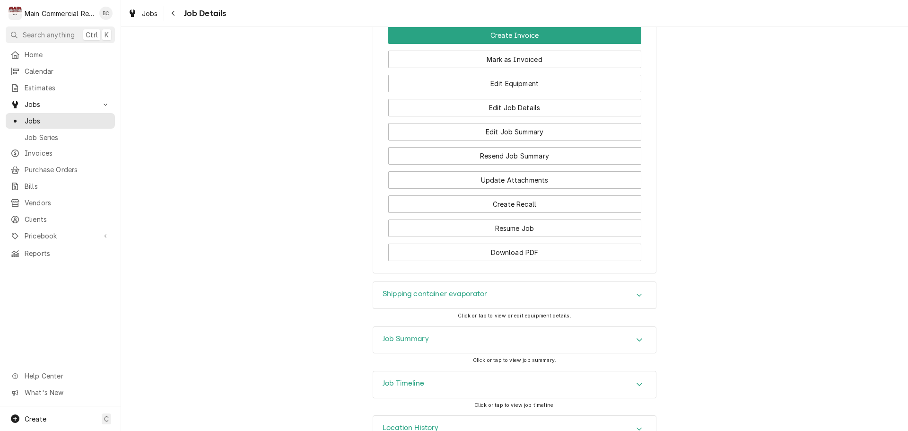
scroll to position [1165, 0]
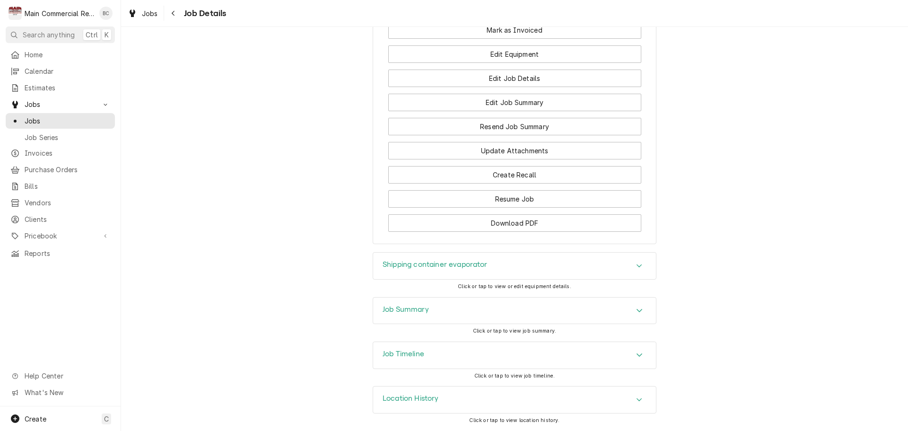
click at [411, 311] on h3 "Job Summary" at bounding box center [406, 309] width 46 height 9
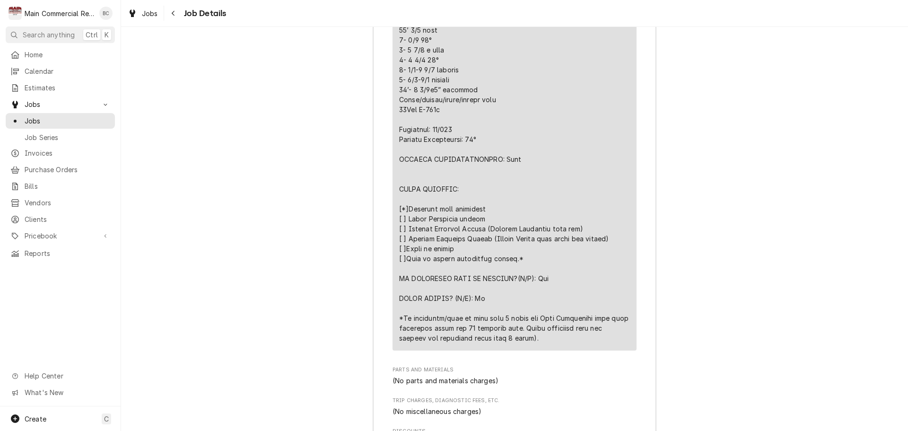
scroll to position [2489, 0]
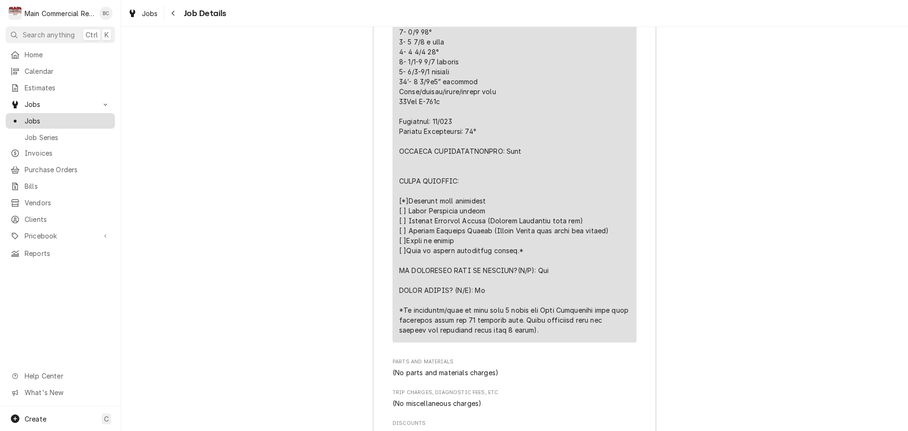
click at [59, 118] on span "Jobs" at bounding box center [68, 121] width 86 height 10
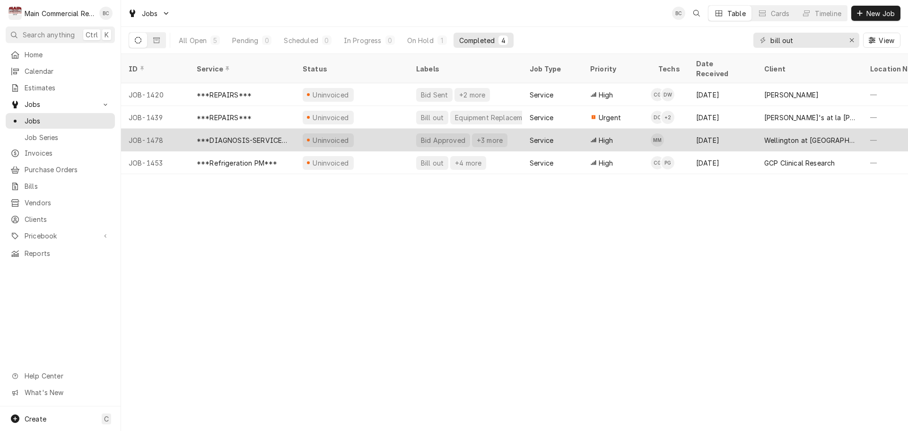
click at [336, 135] on div "Uninvoiced" at bounding box center [331, 140] width 38 height 10
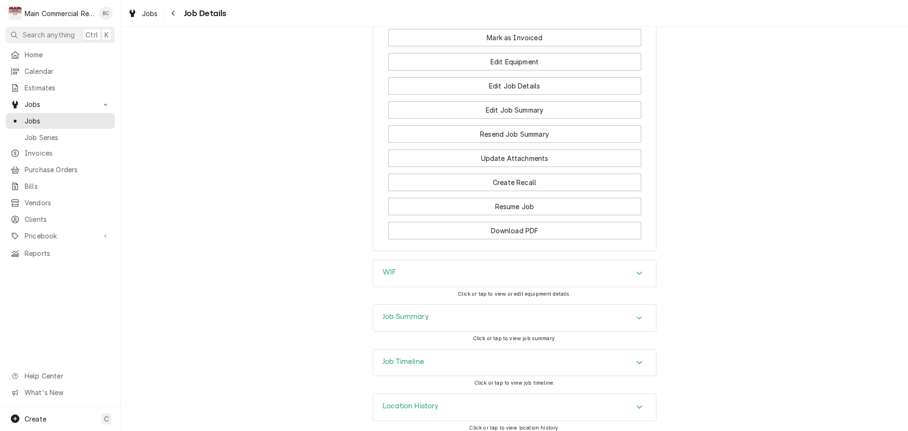
scroll to position [986, 0]
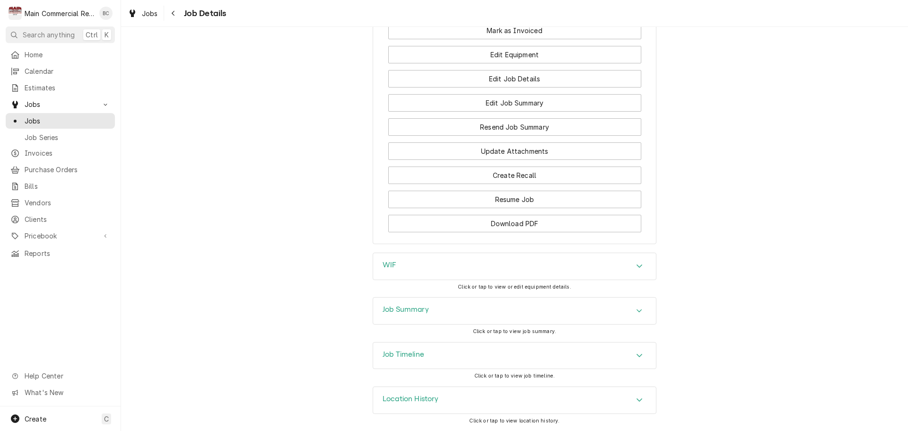
click at [396, 310] on h3 "Job Summary" at bounding box center [406, 309] width 46 height 9
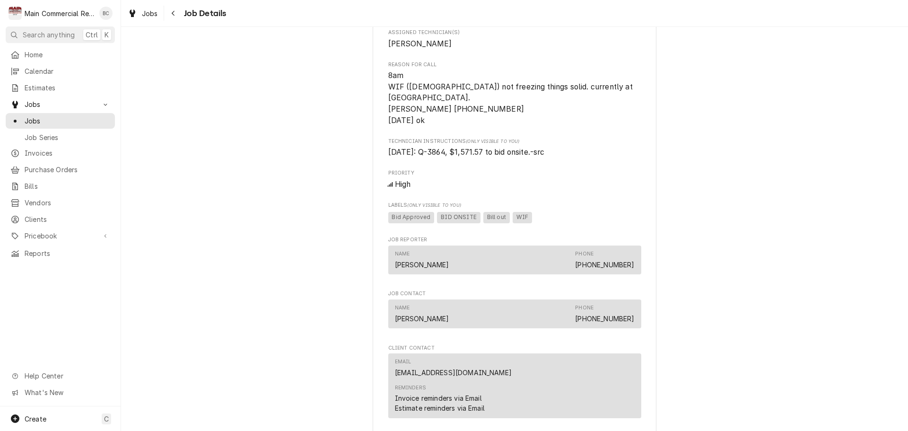
scroll to position [261, 0]
